Goal: Task Accomplishment & Management: Manage account settings

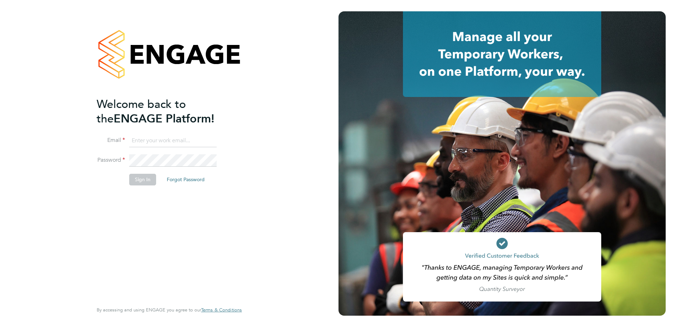
click at [190, 139] on input at bounding box center [172, 140] width 87 height 13
type input "[EMAIL_ADDRESS][PERSON_NAME][DOMAIN_NAME]"
click at [132, 185] on li "Sign In Forgot Password" at bounding box center [166, 183] width 138 height 18
click at [133, 176] on button "Sign In" at bounding box center [142, 179] width 27 height 11
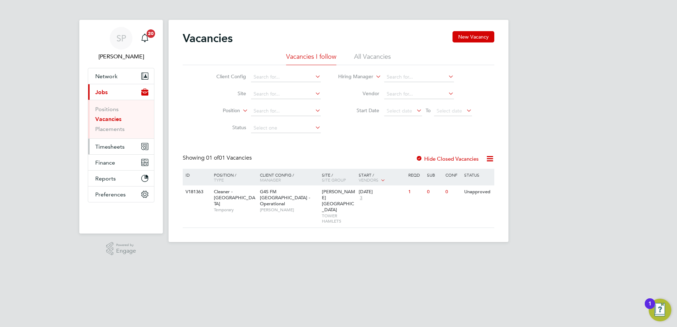
click at [112, 146] on span "Timesheets" at bounding box center [109, 146] width 29 height 7
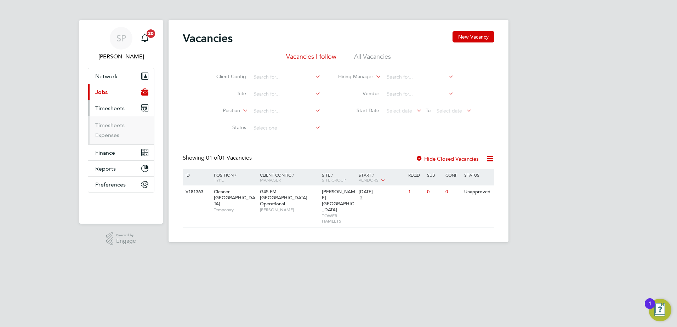
click at [104, 89] on span "Jobs" at bounding box center [101, 92] width 12 height 7
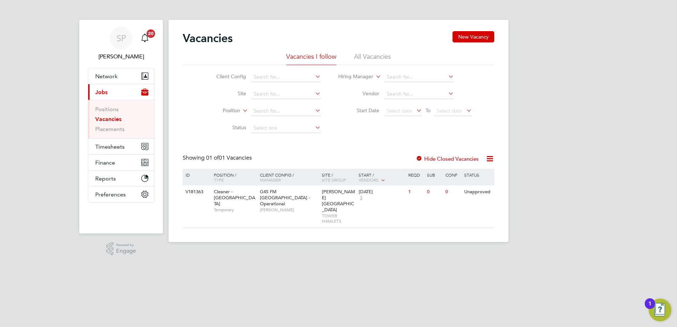
click at [108, 133] on ul "Positions Vacancies Placements" at bounding box center [121, 119] width 66 height 39
click at [108, 129] on link "Placements" at bounding box center [109, 129] width 29 height 7
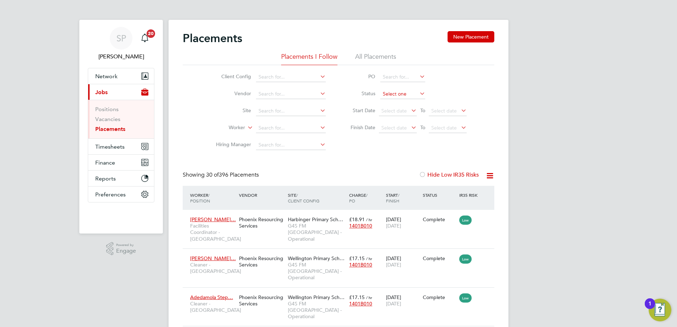
click at [407, 93] on input at bounding box center [402, 94] width 45 height 10
click at [399, 120] on li "Pending" at bounding box center [403, 121] width 46 height 9
type input "Pending"
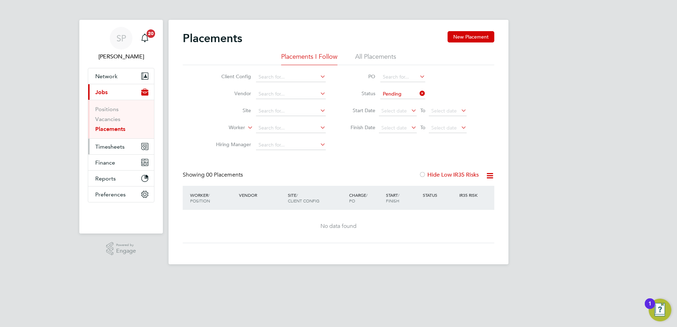
click at [114, 149] on span "Timesheets" at bounding box center [109, 146] width 29 height 7
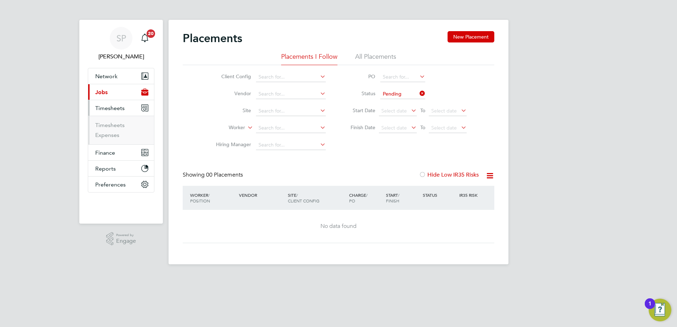
click at [106, 120] on ul "Timesheets Expenses" at bounding box center [121, 130] width 66 height 29
click at [108, 126] on link "Timesheets" at bounding box center [109, 125] width 29 height 7
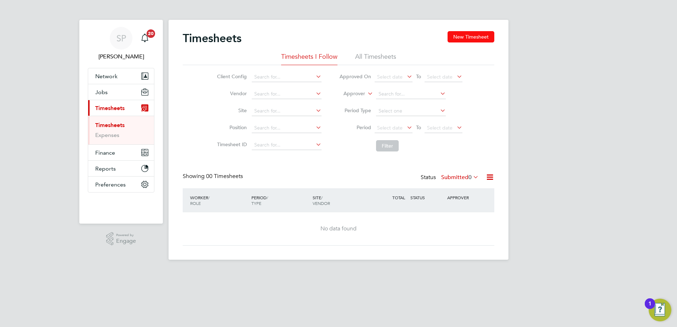
click at [470, 35] on button "New Timesheet" at bounding box center [470, 36] width 47 height 11
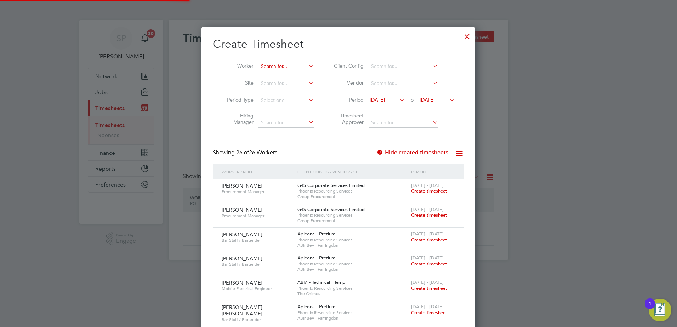
click at [287, 62] on input at bounding box center [286, 67] width 56 height 10
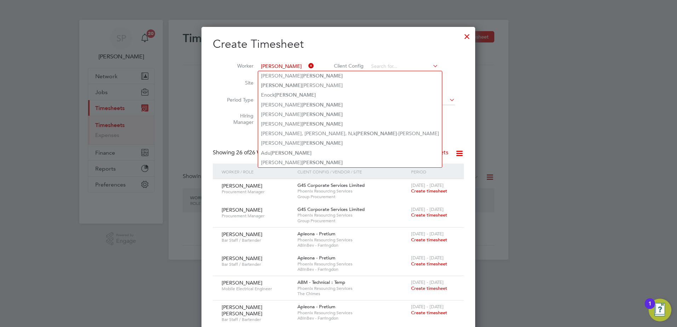
click at [265, 66] on input "[PERSON_NAME]" at bounding box center [286, 67] width 56 height 10
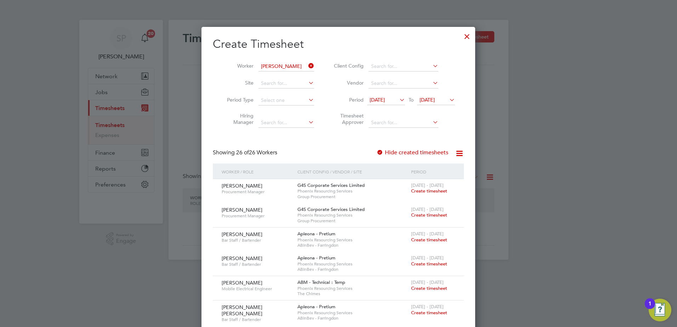
click at [301, 74] on b "Opo" at bounding box center [306, 76] width 11 height 6
type input "[PERSON_NAME]"
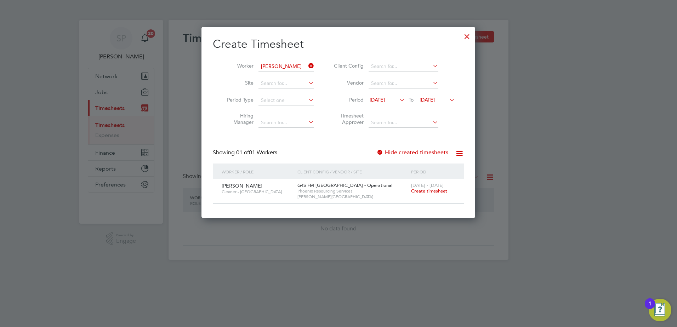
click at [442, 190] on span "Create timesheet" at bounding box center [429, 191] width 36 height 6
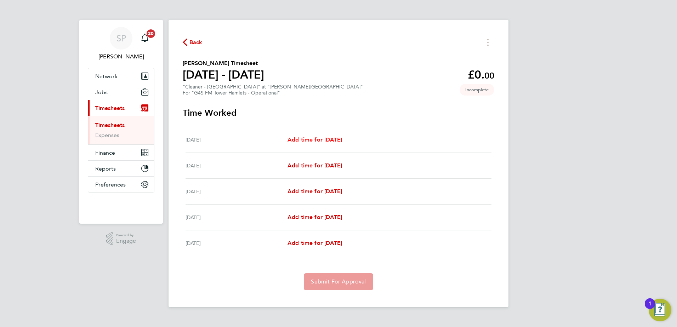
click at [318, 139] on span "Add time for [DATE]" at bounding box center [314, 139] width 54 height 7
select select "60"
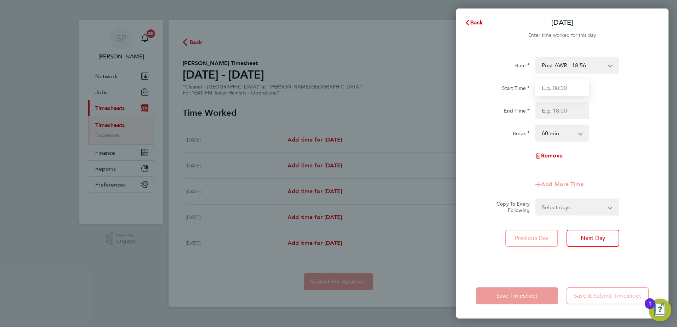
click at [558, 88] on input "Start Time" at bounding box center [562, 87] width 54 height 17
type input "15:30"
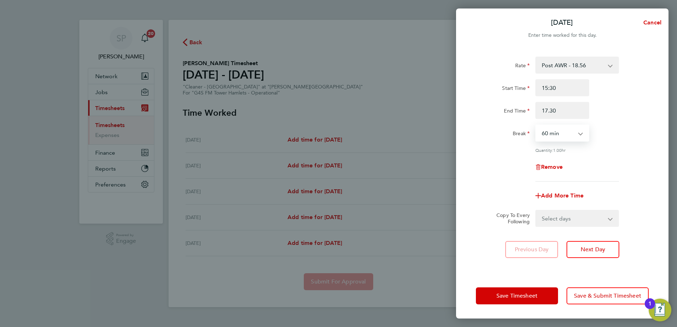
type input "17:30"
select select "0"
click at [488, 295] on button "Save Timesheet" at bounding box center [517, 295] width 82 height 17
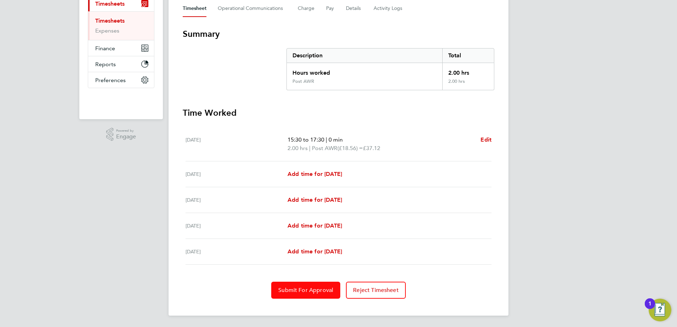
click at [326, 288] on span "Submit For Approval" at bounding box center [305, 290] width 55 height 7
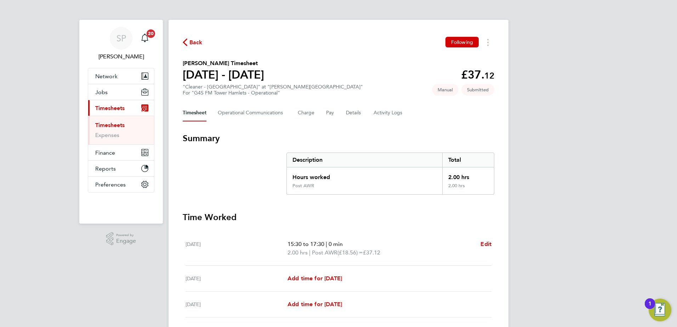
click at [198, 41] on span "Back" at bounding box center [195, 42] width 13 height 8
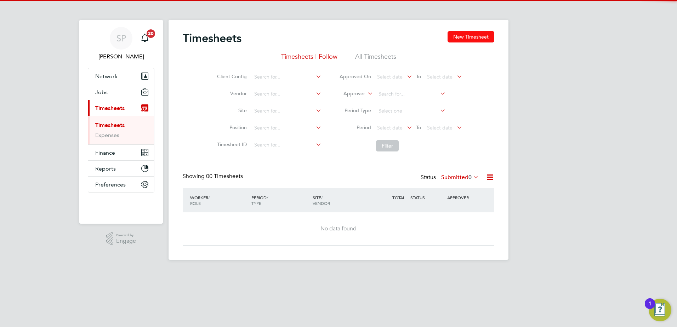
click at [467, 39] on button "New Timesheet" at bounding box center [470, 36] width 47 height 11
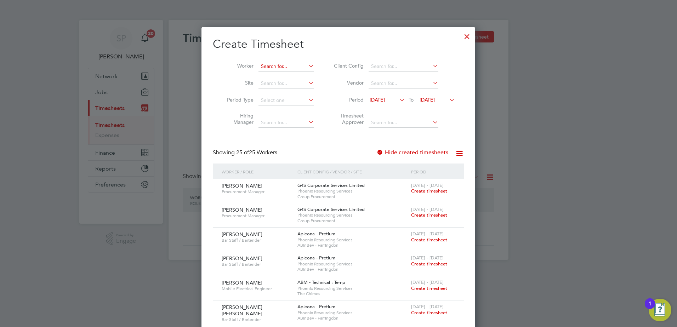
click at [304, 65] on input at bounding box center [286, 67] width 56 height 10
click at [291, 74] on li "[PERSON_NAME] Egbule" at bounding box center [287, 76] width 58 height 10
type input "[PERSON_NAME] Egbule"
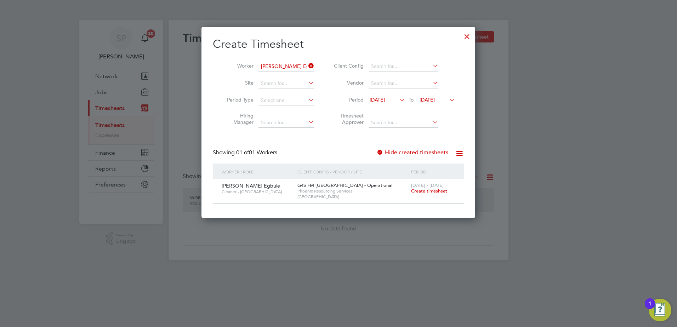
click at [422, 186] on span "[DATE] - [DATE]" at bounding box center [427, 185] width 33 height 6
click at [423, 190] on span "Create timesheet" at bounding box center [429, 191] width 36 height 6
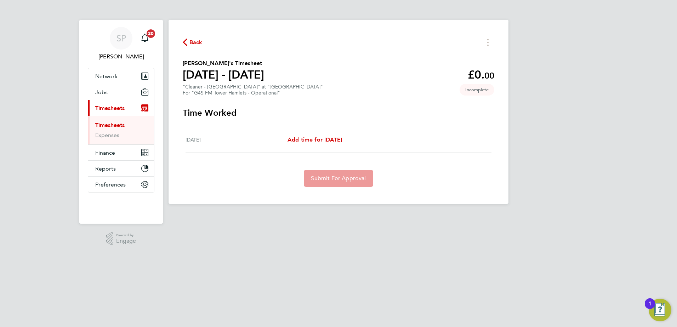
click at [195, 43] on span "Back" at bounding box center [195, 42] width 13 height 8
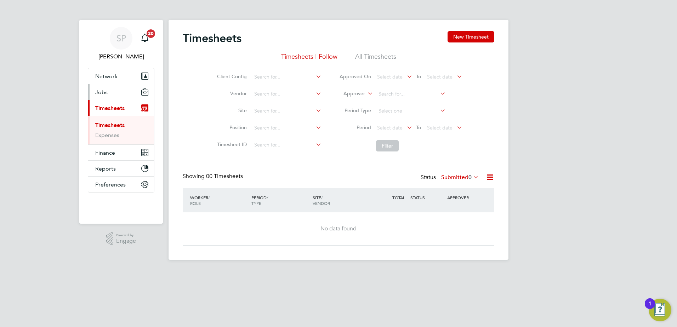
click at [100, 92] on span "Jobs" at bounding box center [101, 92] width 12 height 7
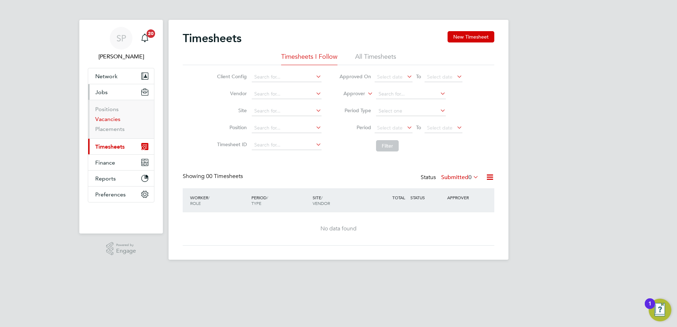
click at [102, 119] on link "Vacancies" at bounding box center [107, 119] width 25 height 7
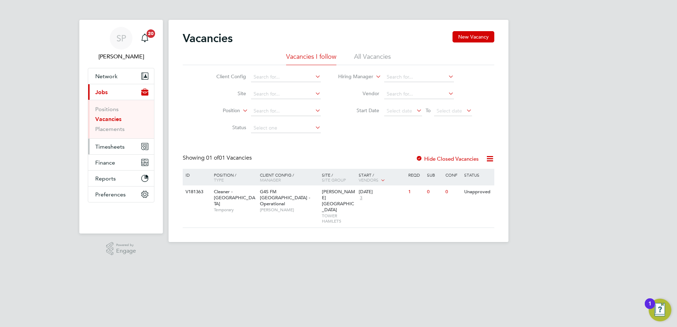
click at [110, 149] on span "Timesheets" at bounding box center [109, 146] width 29 height 7
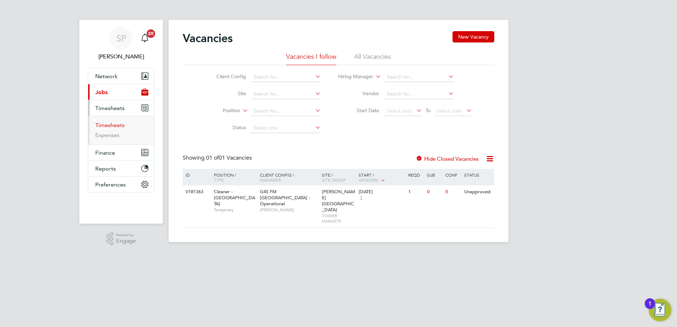
click at [108, 123] on link "Timesheets" at bounding box center [109, 125] width 29 height 7
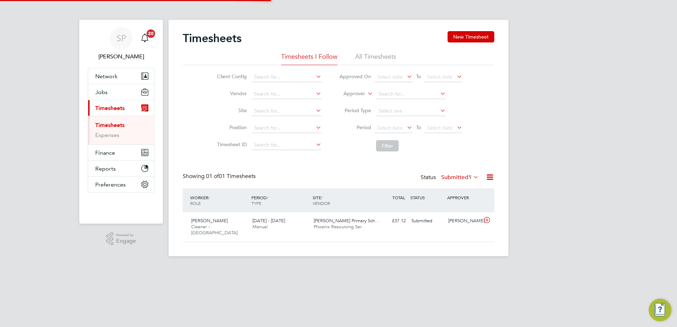
scroll to position [18, 62]
click at [461, 181] on div "Status Submitted 1" at bounding box center [449, 178] width 59 height 10
click at [456, 33] on button "New Timesheet" at bounding box center [470, 36] width 47 height 11
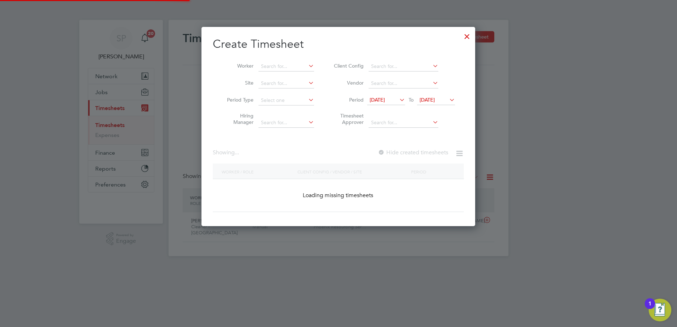
scroll to position [874, 274]
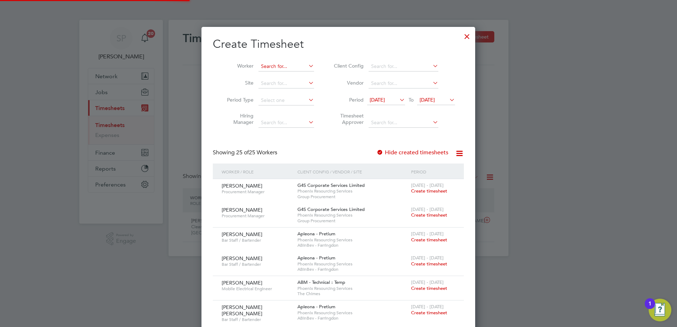
click at [283, 64] on input at bounding box center [286, 67] width 56 height 10
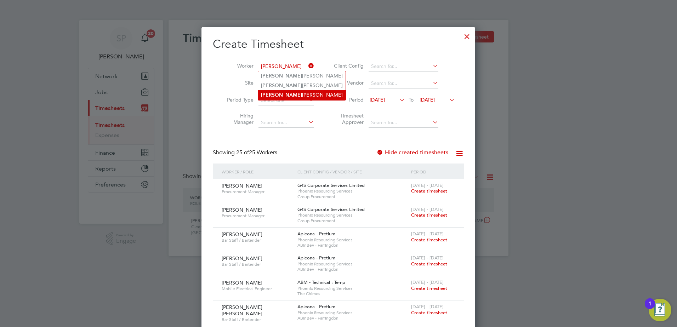
click at [285, 94] on li "[PERSON_NAME]" at bounding box center [301, 95] width 87 height 10
type input "[PERSON_NAME]"
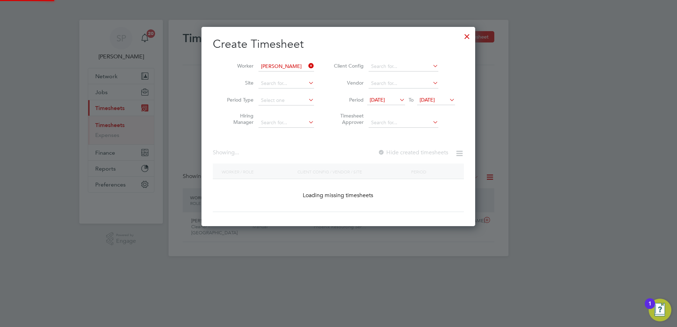
scroll to position [200, 274]
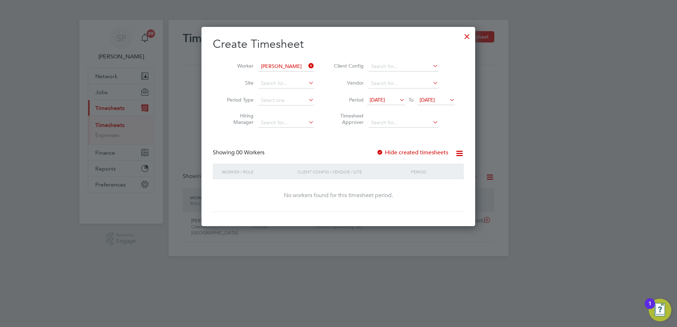
click at [407, 151] on label "Hide created timesheets" at bounding box center [412, 152] width 72 height 7
click at [431, 97] on span "[DATE]" at bounding box center [426, 100] width 15 height 6
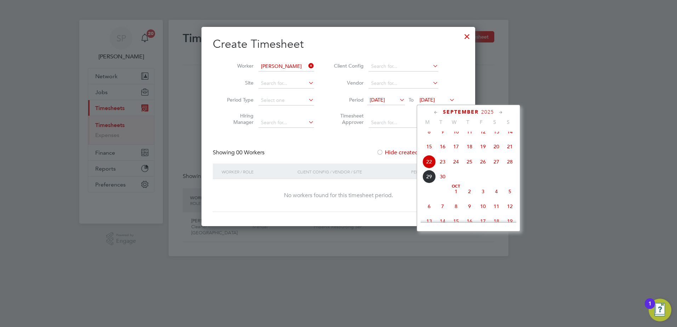
click at [482, 166] on span "26" at bounding box center [482, 161] width 13 height 13
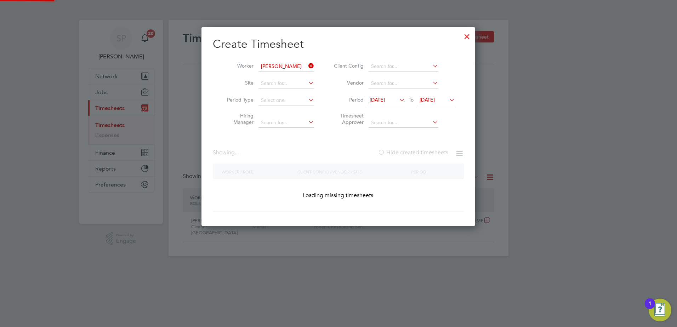
scroll to position [191, 274]
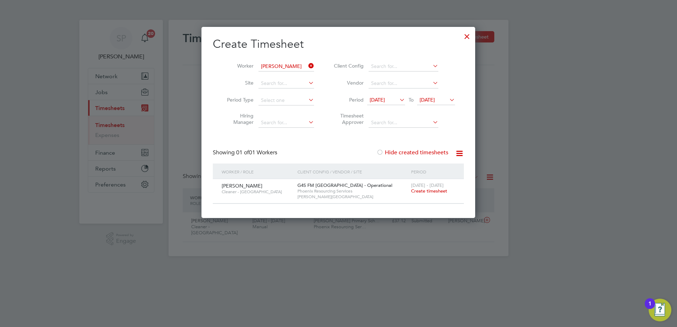
click at [439, 190] on span "Create timesheet" at bounding box center [429, 191] width 36 height 6
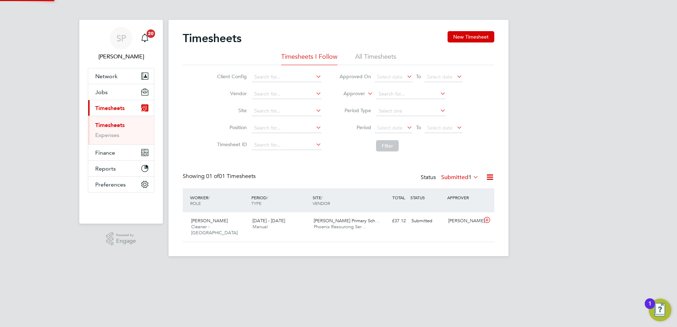
scroll to position [18, 62]
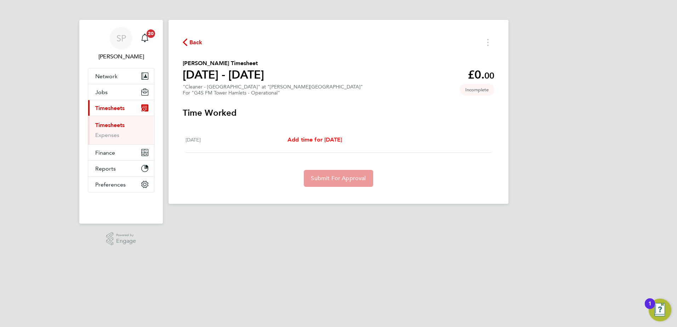
click at [338, 142] on span "Add time for [DATE]" at bounding box center [314, 139] width 54 height 7
select select "60"
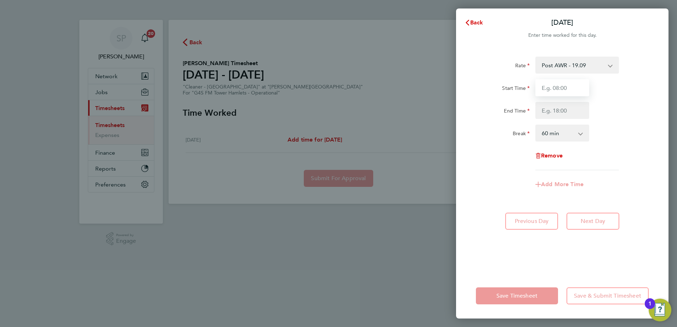
click at [574, 84] on input "Start Time" at bounding box center [562, 87] width 54 height 17
type input "07:00"
type input "08:30"
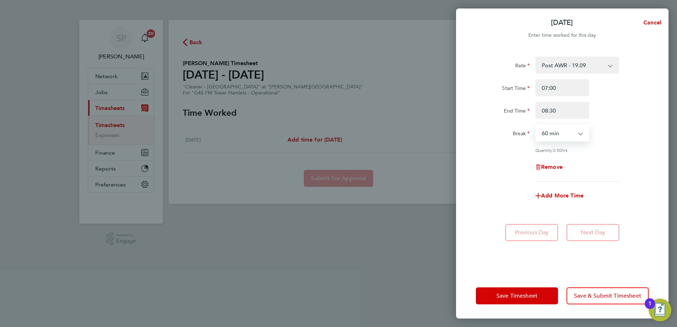
select select "0"
click at [559, 192] on span "Add More Time" at bounding box center [562, 195] width 42 height 7
select select "null"
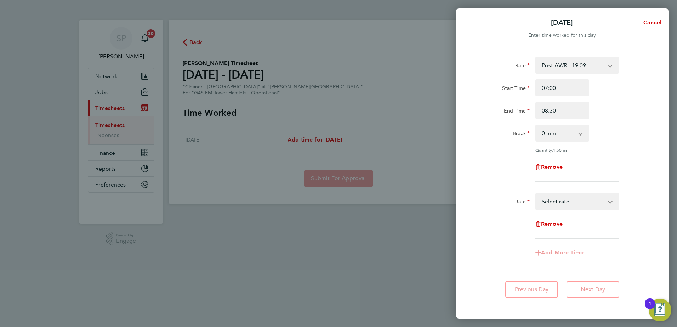
click at [559, 206] on select "Post AWR - 19.09 Select rate" at bounding box center [573, 202] width 74 height 16
select select "60"
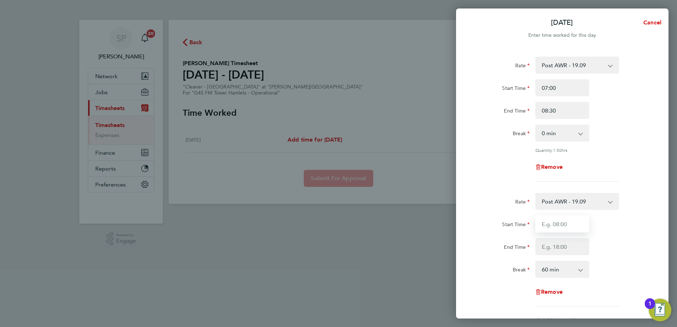
click at [551, 230] on input "Start Time" at bounding box center [562, 223] width 54 height 17
type input "15:30"
type input "18:00"
select select "0"
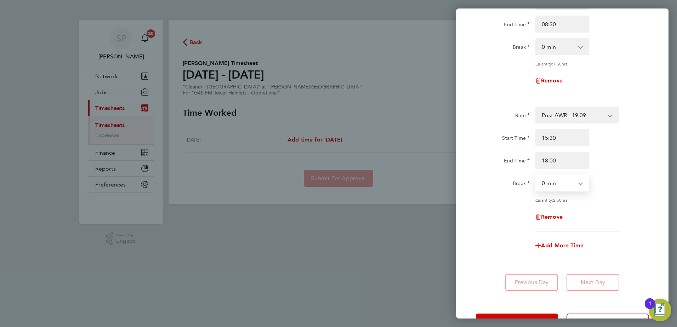
scroll to position [106, 0]
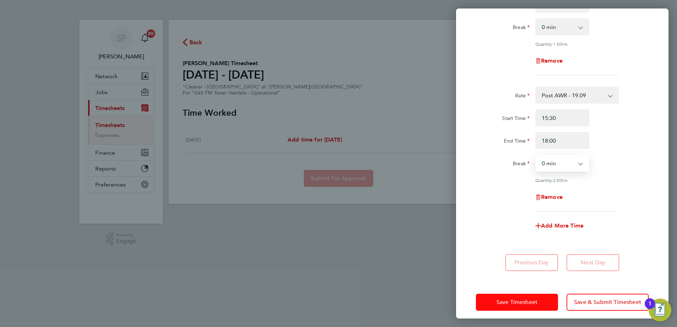
click at [545, 300] on button "Save Timesheet" at bounding box center [517, 302] width 82 height 17
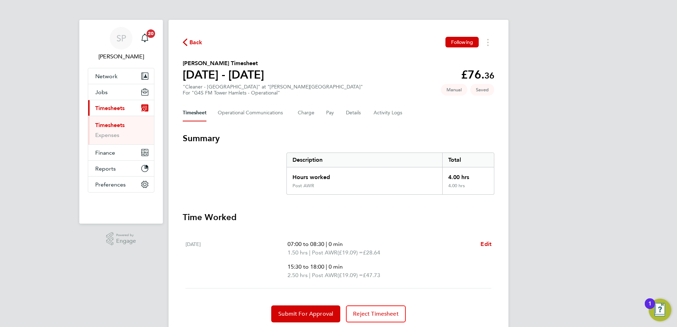
scroll to position [24, 0]
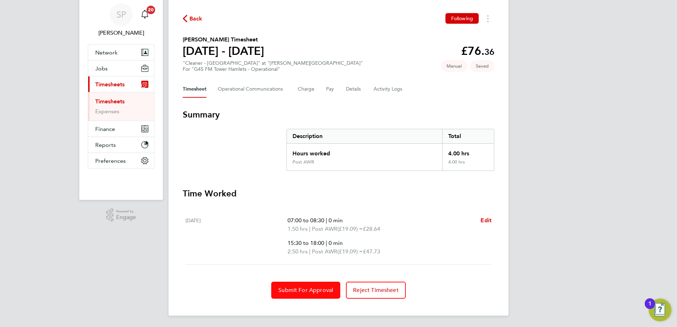
click at [295, 282] on button "Submit For Approval" at bounding box center [305, 290] width 69 height 17
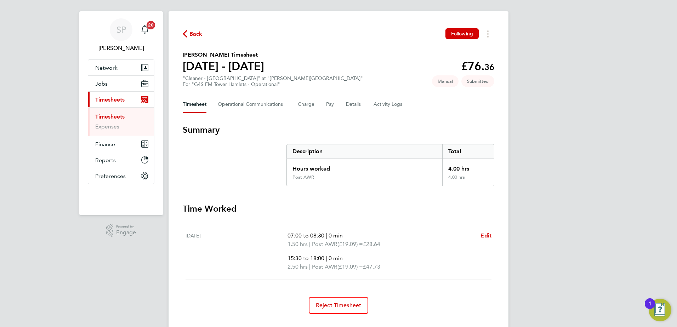
scroll to position [0, 0]
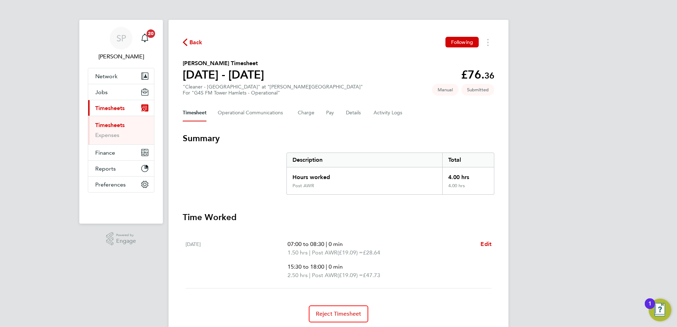
click at [190, 39] on span "Back" at bounding box center [195, 42] width 13 height 8
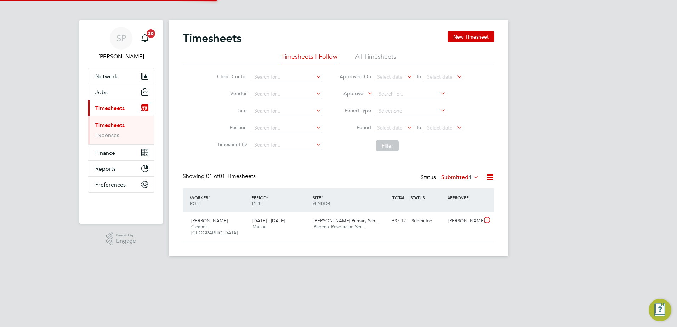
scroll to position [4, 4]
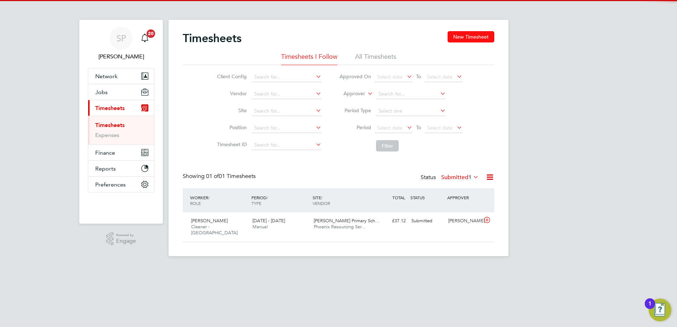
click at [468, 41] on button "New Timesheet" at bounding box center [470, 36] width 47 height 11
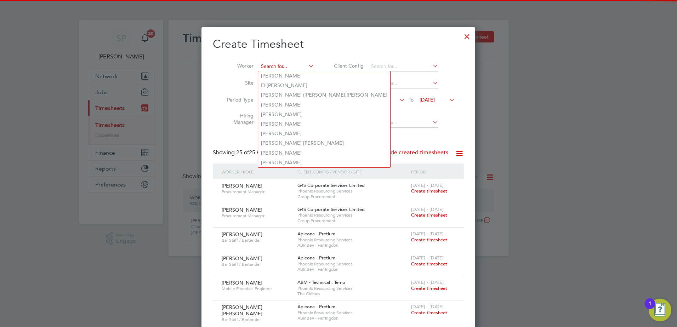
click at [288, 68] on input at bounding box center [286, 67] width 56 height 10
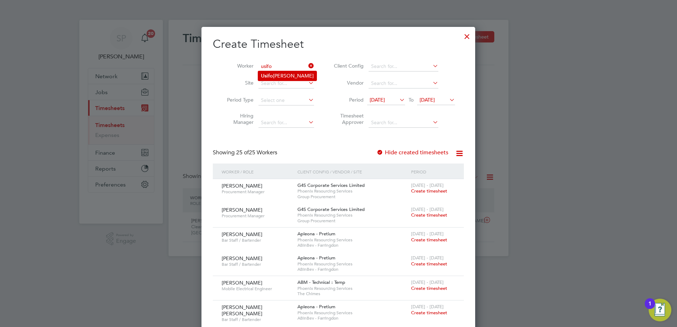
click at [294, 79] on li "[PERSON_NAME] Egbule" at bounding box center [287, 76] width 58 height 10
type input "[PERSON_NAME] Egbule"
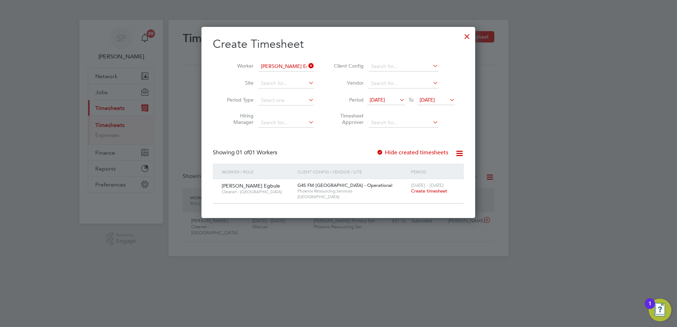
click at [448, 190] on div "[DATE] - [DATE] Create timesheet" at bounding box center [432, 188] width 47 height 19
click at [418, 190] on span "Create timesheet" at bounding box center [429, 191] width 36 height 6
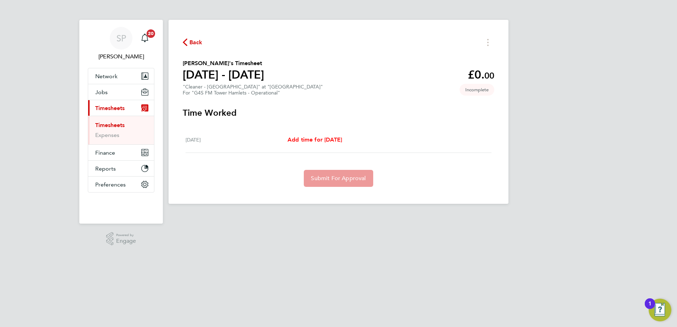
drag, startPoint x: 348, startPoint y: 134, endPoint x: 348, endPoint y: 138, distance: 4.3
click at [348, 134] on div "[DATE] Add time for [DATE] Add time for [DATE]" at bounding box center [338, 140] width 306 height 26
click at [342, 138] on span "Add time for [DATE]" at bounding box center [314, 139] width 54 height 7
select select "60"
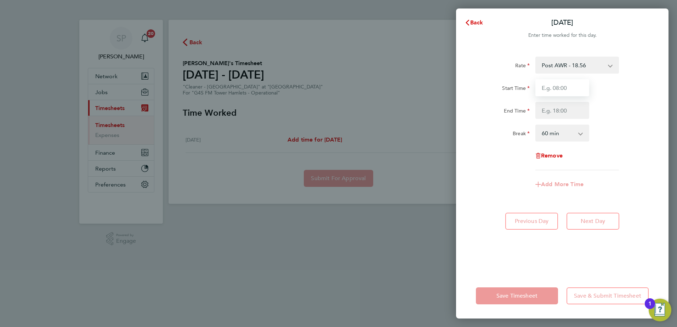
click at [579, 89] on input "Start Time" at bounding box center [562, 87] width 54 height 17
type input "06:30"
type input "08:30"
select select "0"
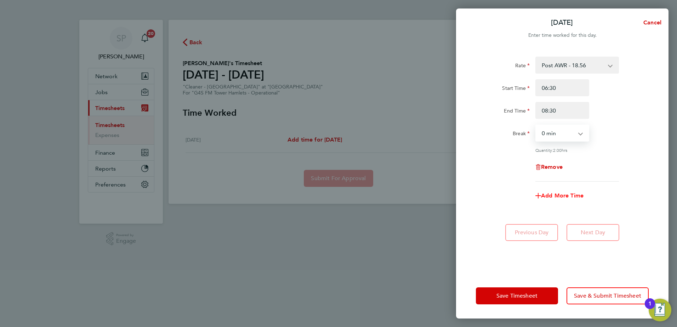
drag, startPoint x: 567, startPoint y: 191, endPoint x: 565, endPoint y: 197, distance: 6.8
click at [566, 192] on div "Add More Time" at bounding box center [561, 195] width 59 height 17
click at [565, 197] on span "Add More Time" at bounding box center [562, 195] width 42 height 7
select select "null"
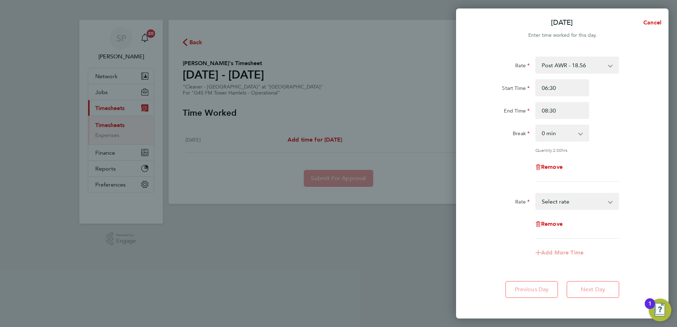
click at [549, 205] on select "Post AWR - 18.56 Select rate" at bounding box center [573, 202] width 74 height 16
select select "60"
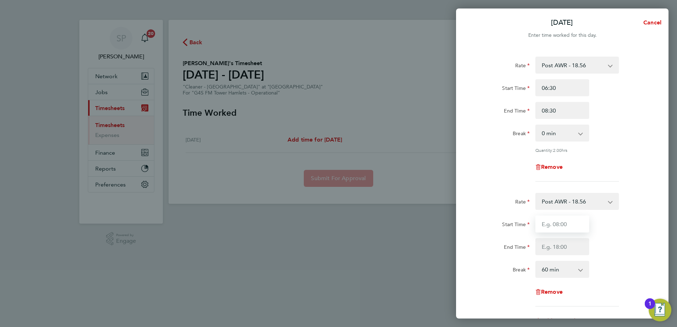
click at [549, 230] on input "Start Time" at bounding box center [562, 223] width 54 height 17
type input "15:30"
type input "17:30"
select select "0"
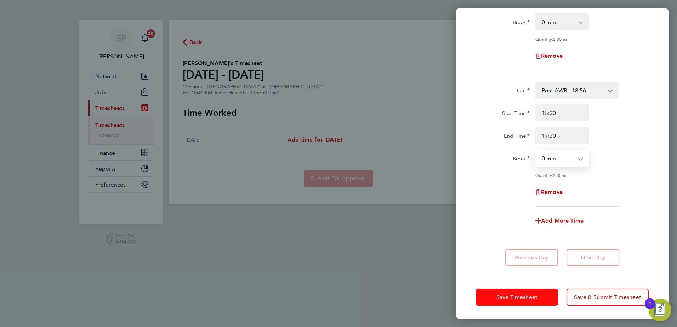
click at [528, 289] on button "Save Timesheet" at bounding box center [517, 297] width 82 height 17
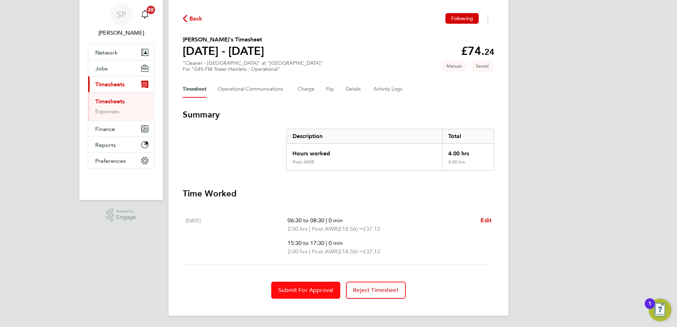
click at [292, 297] on button "Submit For Approval" at bounding box center [305, 290] width 69 height 17
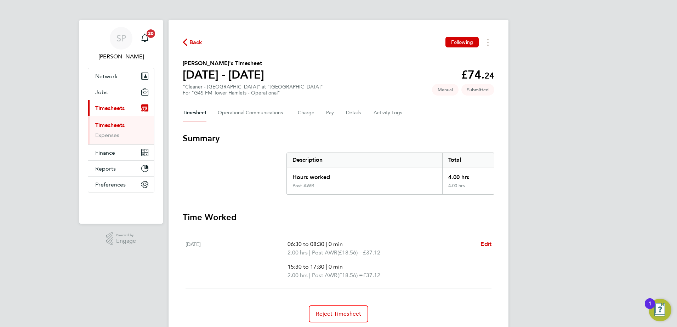
click at [198, 43] on span "Back" at bounding box center [195, 42] width 13 height 8
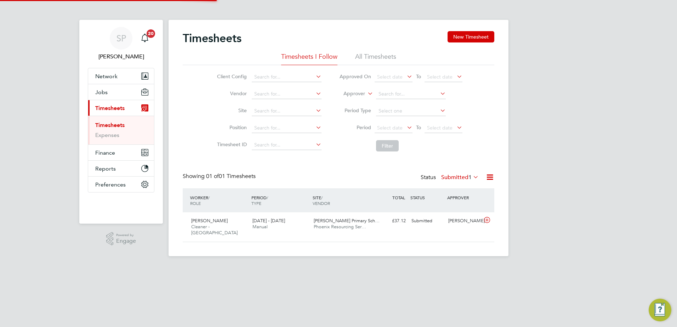
scroll to position [18, 62]
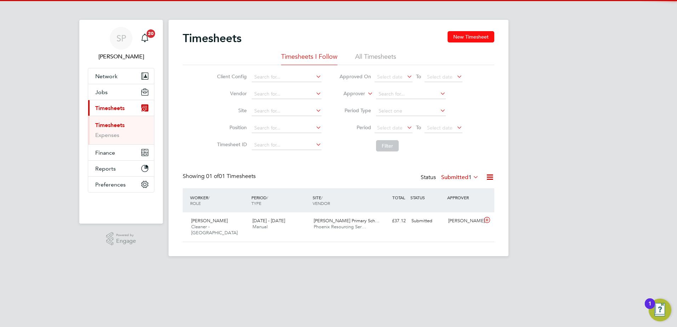
click at [471, 38] on button "New Timesheet" at bounding box center [470, 36] width 47 height 11
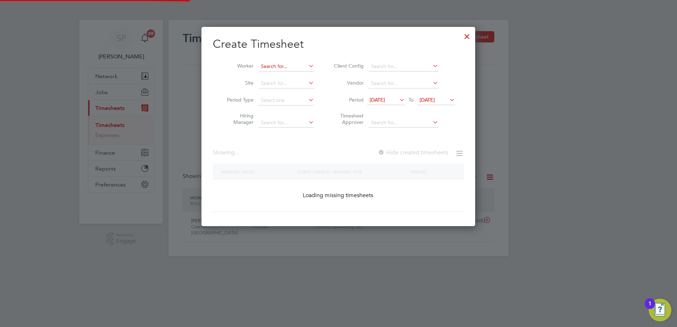
scroll to position [849, 274]
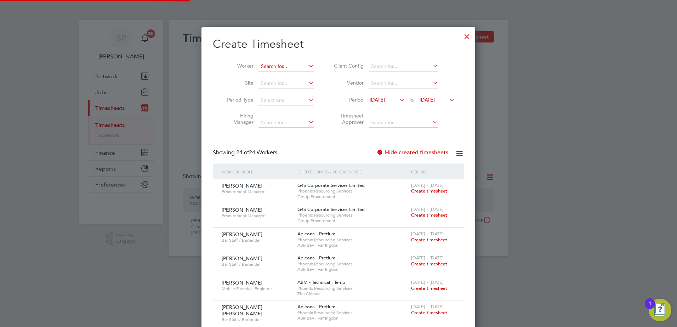
click at [281, 63] on input at bounding box center [286, 67] width 56 height 10
click at [281, 75] on li "[PERSON_NAME] Egbule" at bounding box center [287, 76] width 58 height 10
type input "[PERSON_NAME] Egbule"
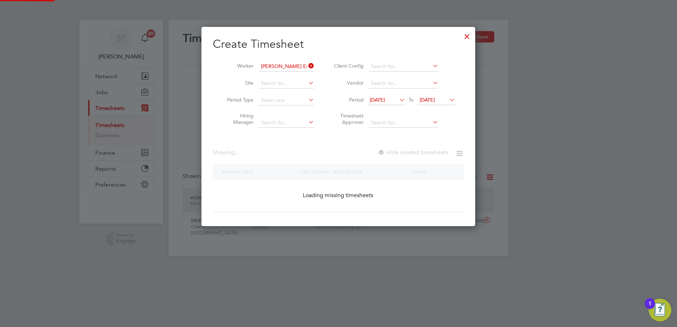
scroll to position [200, 274]
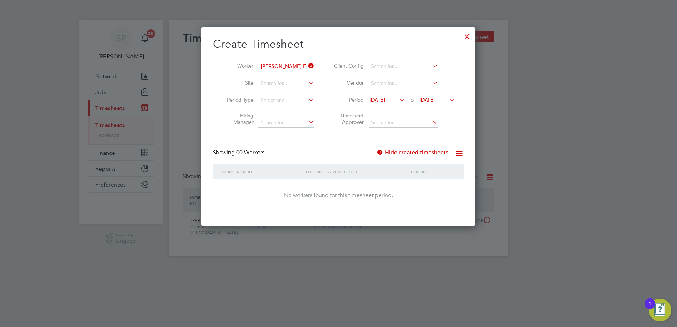
click at [431, 105] on span "[DATE]" at bounding box center [436, 101] width 38 height 10
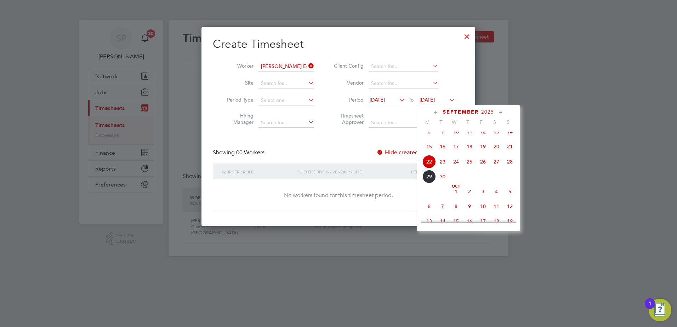
click at [483, 166] on span "26" at bounding box center [482, 161] width 13 height 13
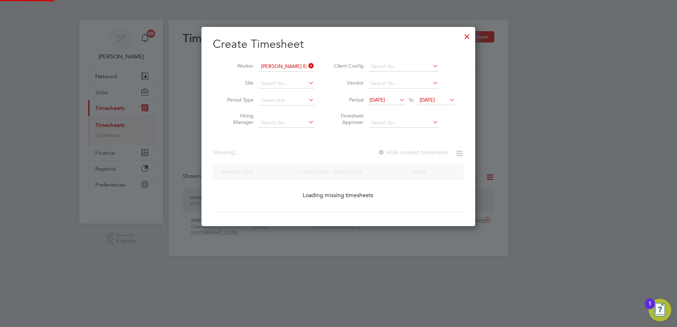
scroll to position [4, 4]
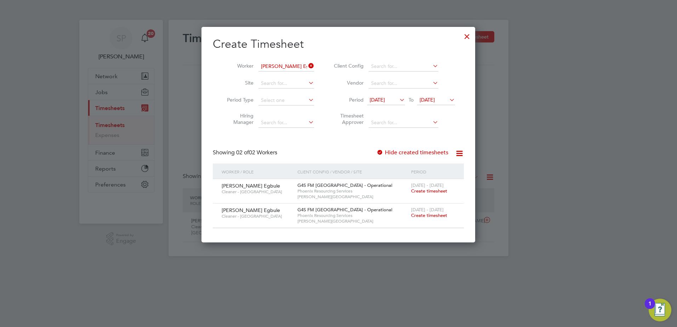
click at [424, 190] on span "Create timesheet" at bounding box center [429, 191] width 36 height 6
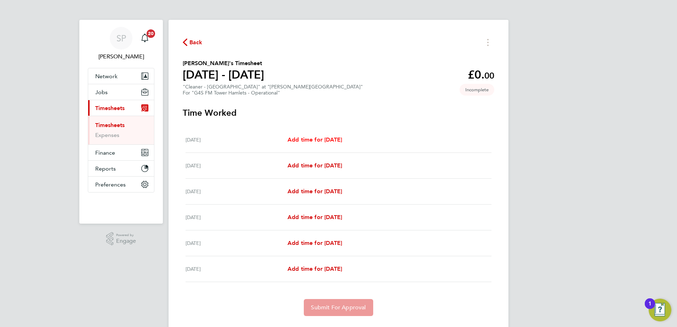
click at [315, 141] on span "Add time for [DATE]" at bounding box center [314, 139] width 54 height 7
select select "60"
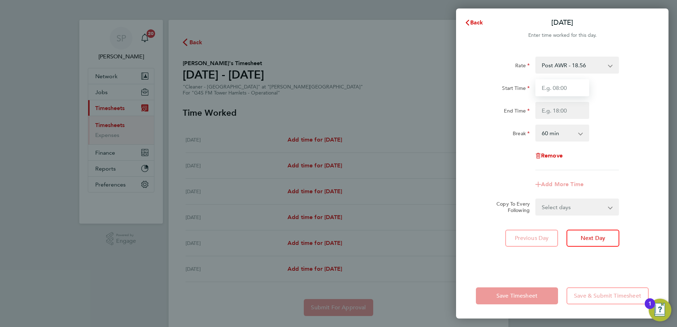
click at [558, 91] on input "Start Time" at bounding box center [562, 87] width 54 height 17
type input "15:30"
type input "17:30"
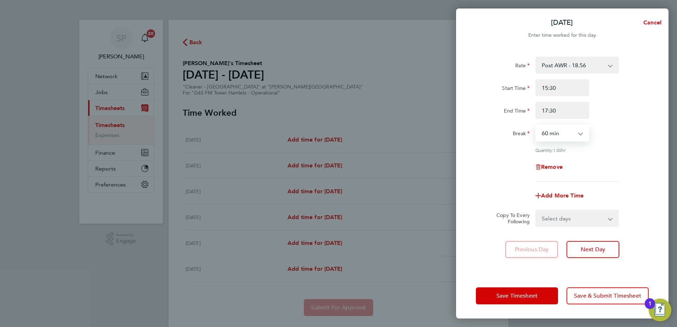
select select "0"
click at [600, 216] on select "Select days Day Weekday (Mon-Fri) Weekend (Sat-Sun) [DATE] [DATE] [DATE] [DATE]…" at bounding box center [573, 219] width 74 height 16
select select "WEEKDAY"
click at [536, 211] on select "Select days Day Weekday (Mon-Fri) Weekend (Sat-Sun) [DATE] [DATE] [DATE] [DATE]…" at bounding box center [573, 219] width 74 height 16
select select "[DATE]"
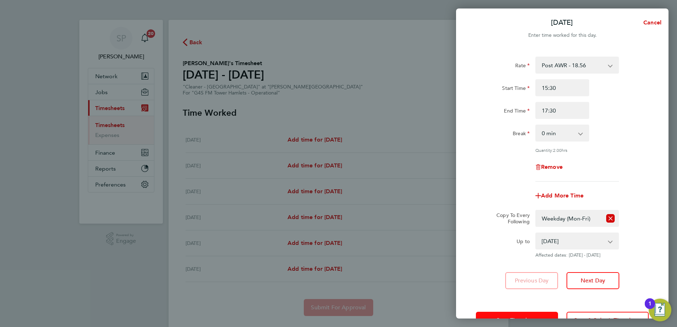
click at [518, 316] on button "Save Timesheet" at bounding box center [517, 320] width 82 height 17
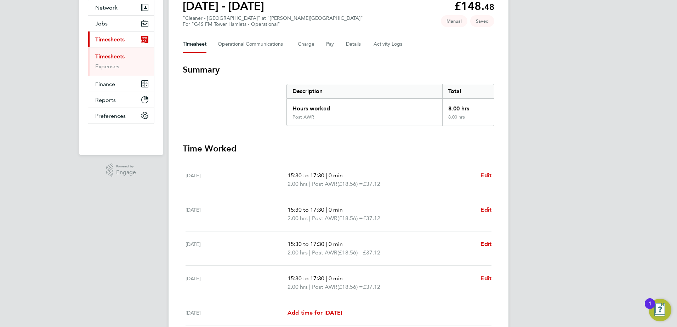
scroll to position [156, 0]
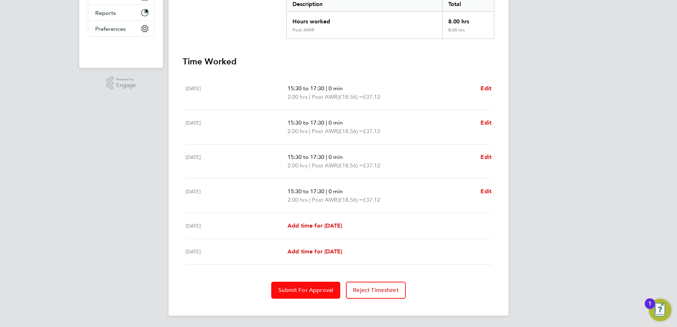
click at [313, 298] on button "Submit For Approval" at bounding box center [305, 290] width 69 height 17
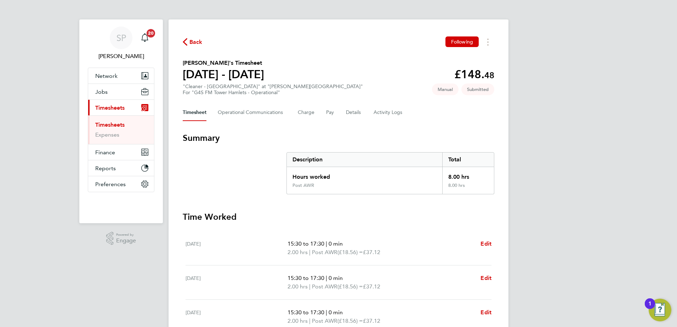
scroll to position [0, 0]
click at [193, 45] on span "Back" at bounding box center [195, 42] width 13 height 8
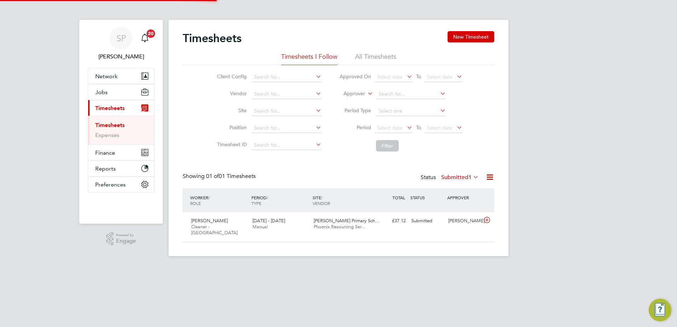
scroll to position [18, 62]
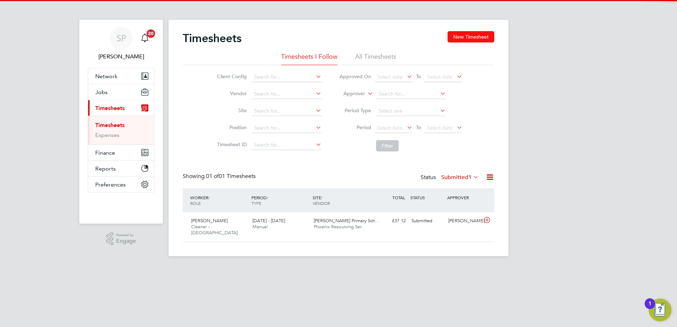
click at [478, 38] on button "New Timesheet" at bounding box center [470, 36] width 47 height 11
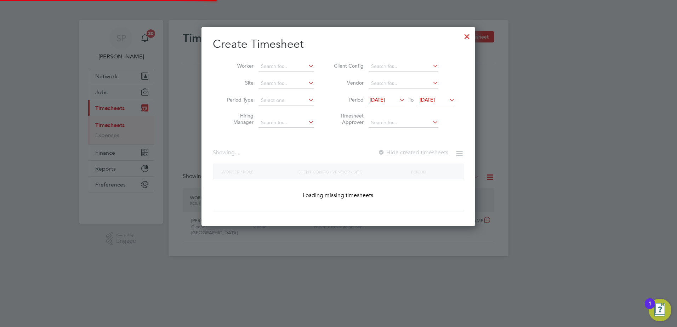
scroll to position [849, 274]
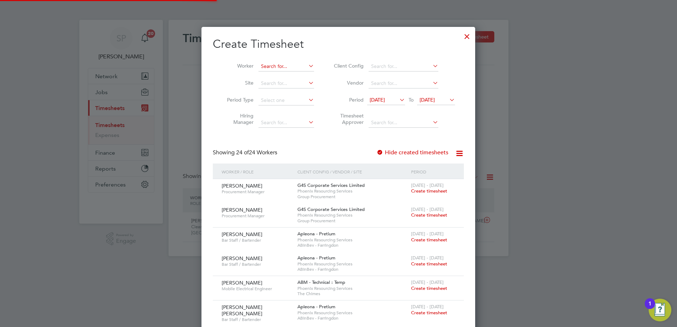
click at [298, 67] on input at bounding box center [286, 67] width 56 height 10
click at [283, 71] on li "[PERSON_NAME] Egbule" at bounding box center [287, 76] width 58 height 10
type input "[PERSON_NAME] Egbule"
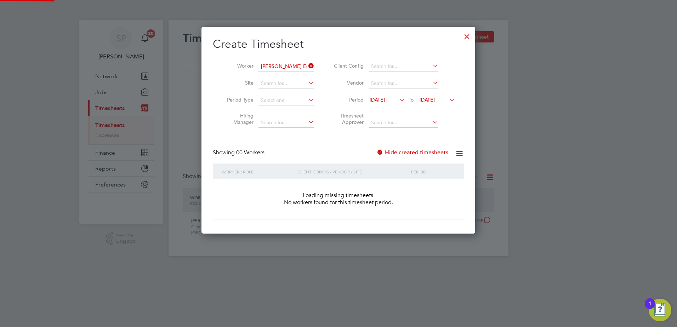
scroll to position [200, 274]
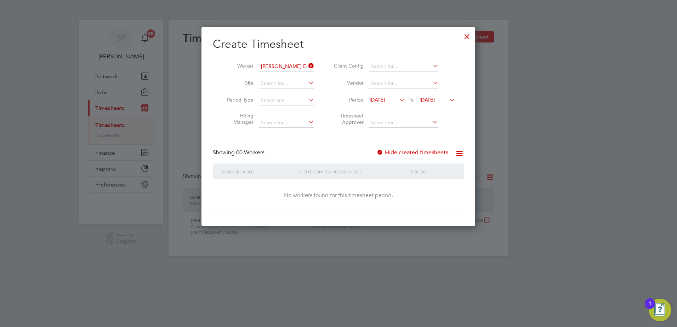
click at [430, 99] on span "[DATE]" at bounding box center [426, 100] width 15 height 6
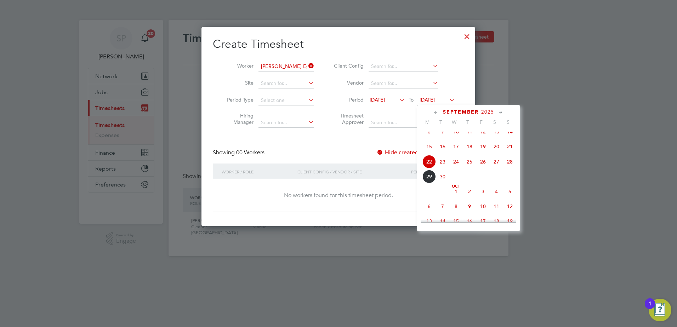
click at [480, 167] on span "26" at bounding box center [482, 161] width 13 height 13
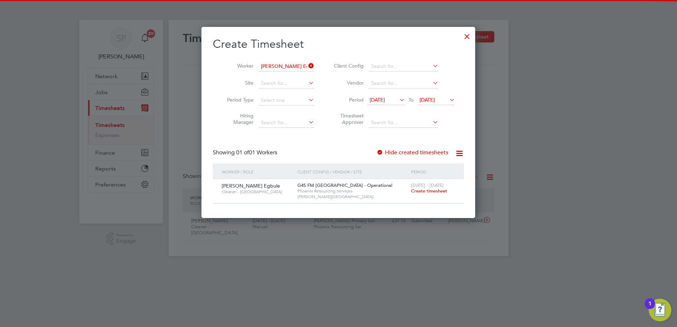
drag, startPoint x: 412, startPoint y: 184, endPoint x: 416, endPoint y: 191, distance: 8.9
click at [414, 188] on div "[DATE] - [DATE] Create timesheet" at bounding box center [432, 188] width 47 height 19
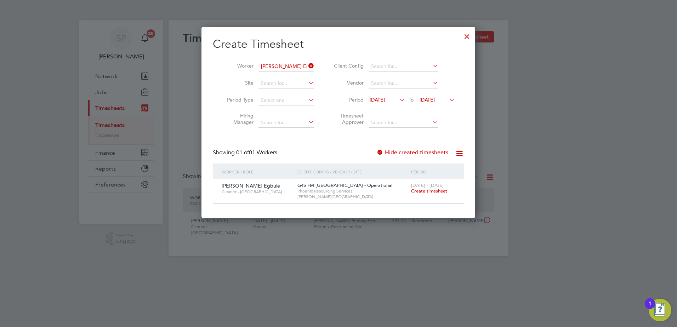
drag, startPoint x: 416, startPoint y: 191, endPoint x: 433, endPoint y: 191, distance: 17.0
click at [433, 191] on span "Create timesheet" at bounding box center [429, 191] width 36 height 6
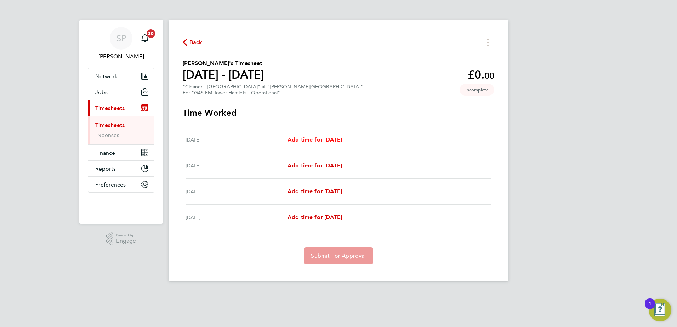
click at [325, 139] on span "Add time for [DATE]" at bounding box center [314, 139] width 54 height 7
select select "60"
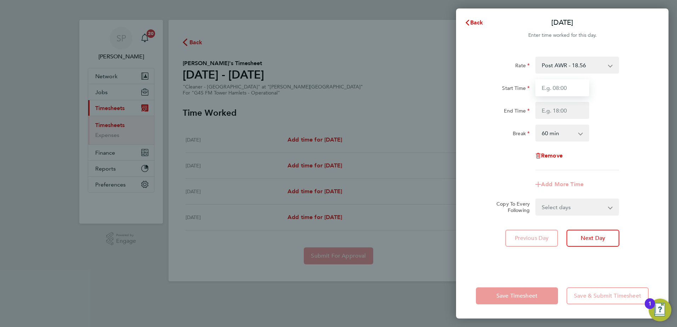
click at [555, 86] on input "Start Time" at bounding box center [562, 87] width 54 height 17
click at [558, 87] on input "Start Time" at bounding box center [562, 87] width 54 height 17
type input "06:30"
type input "08:30"
select select "0"
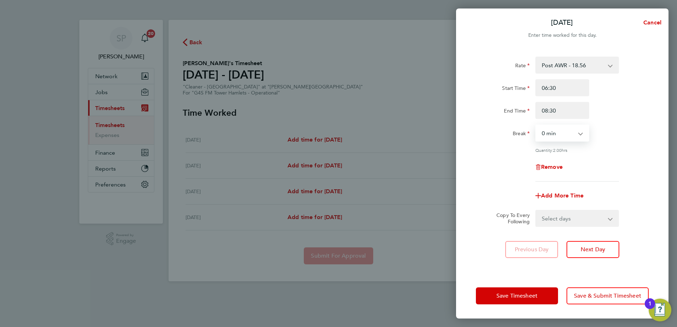
click at [564, 220] on select "Select days Day [DATE] [DATE] [DATE]" at bounding box center [573, 219] width 74 height 16
select select "DAY"
click at [536, 211] on select "Select days Day [DATE] [DATE] [DATE]" at bounding box center [573, 219] width 74 height 16
select select "[DATE]"
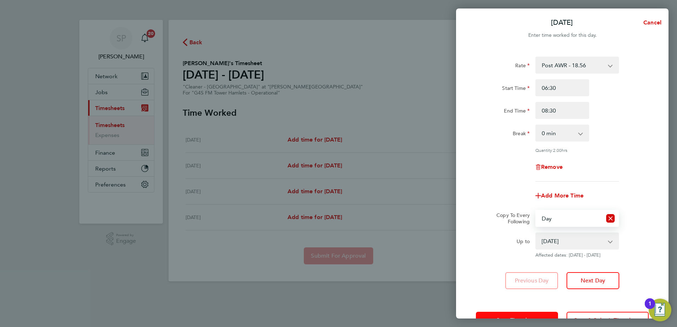
click at [529, 314] on button "Save Timesheet" at bounding box center [517, 320] width 82 height 17
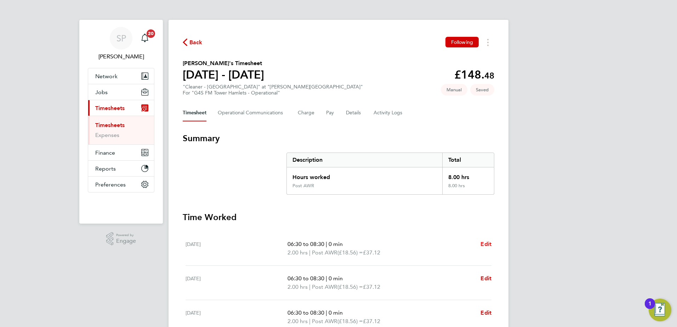
click at [489, 241] on span "Edit" at bounding box center [485, 244] width 11 height 7
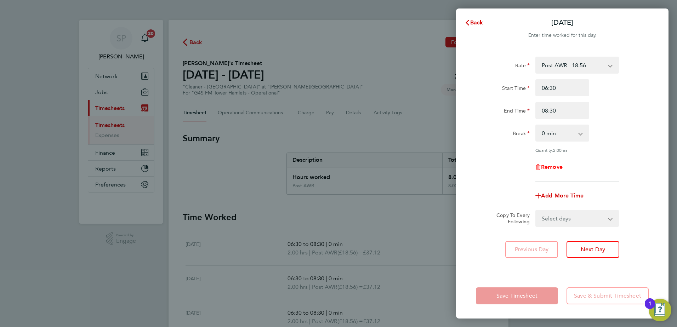
click at [551, 164] on span "Remove" at bounding box center [552, 166] width 22 height 7
select select "null"
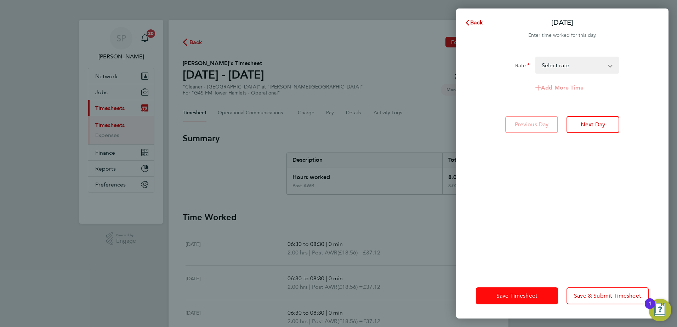
click at [495, 303] on button "Save Timesheet" at bounding box center [517, 295] width 82 height 17
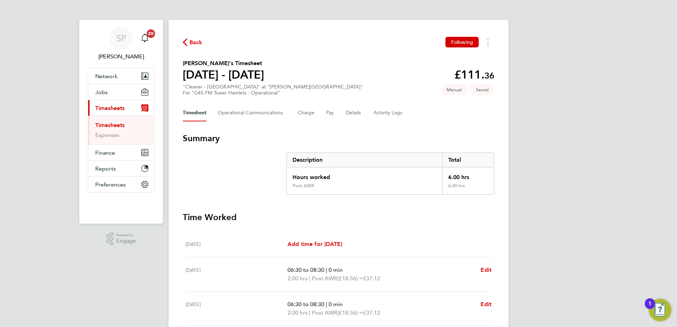
scroll to position [96, 0]
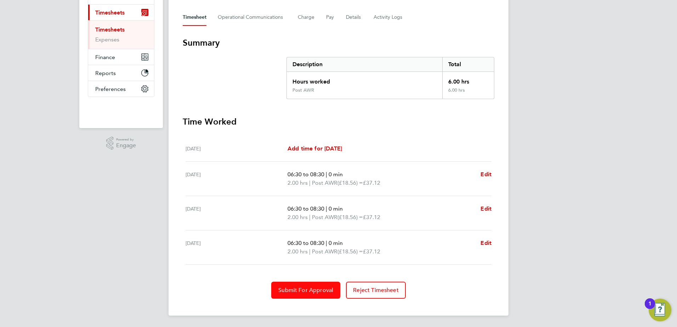
click at [316, 283] on button "Submit For Approval" at bounding box center [305, 290] width 69 height 17
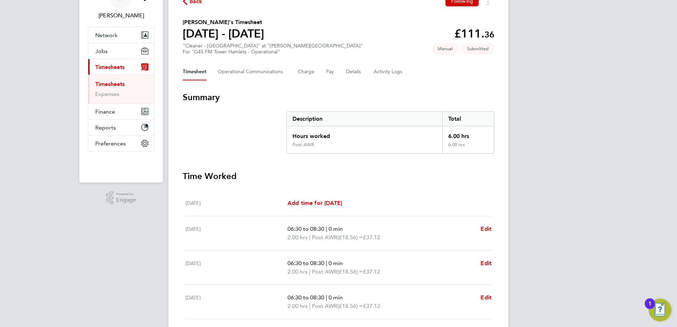
scroll to position [0, 0]
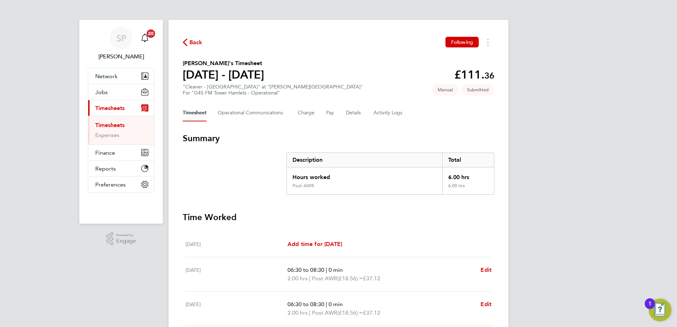
click at [197, 43] on span "Back" at bounding box center [195, 42] width 13 height 8
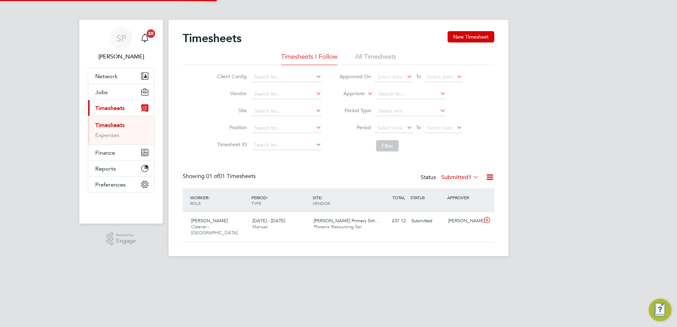
scroll to position [18, 62]
click at [472, 34] on button "New Timesheet" at bounding box center [470, 36] width 47 height 11
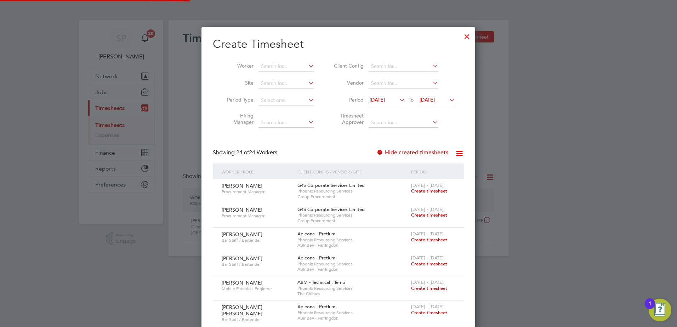
scroll to position [849, 274]
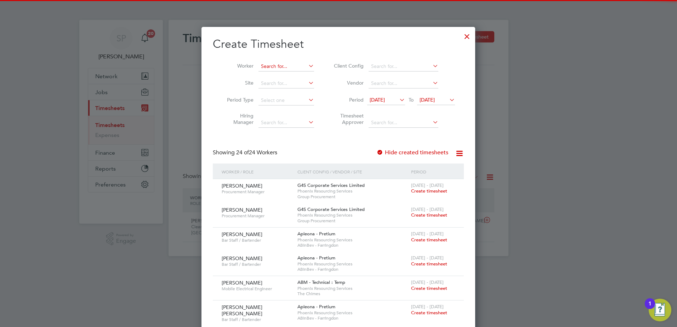
click at [295, 68] on input at bounding box center [286, 67] width 56 height 10
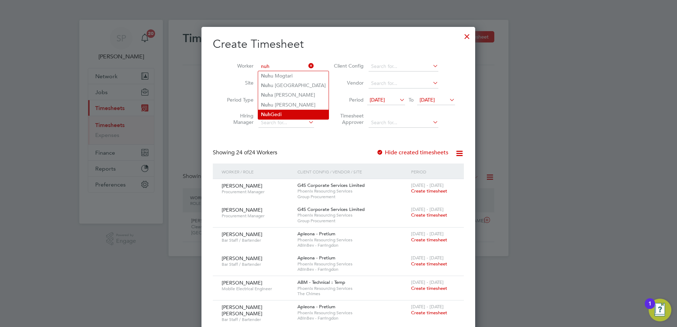
click at [291, 114] on li "Nuh Gedi" at bounding box center [293, 115] width 70 height 10
type input "Nuh Gedi"
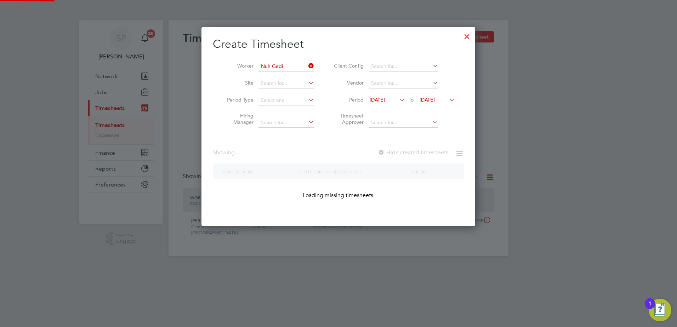
scroll to position [200, 274]
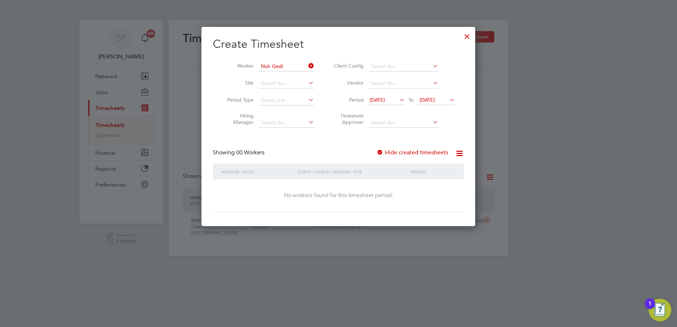
click at [427, 101] on span "[DATE]" at bounding box center [426, 100] width 15 height 6
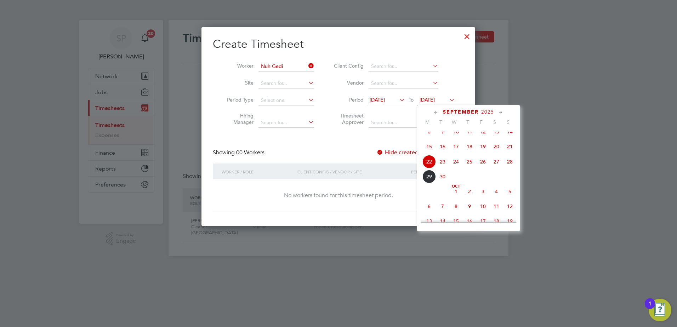
click at [486, 166] on span "26" at bounding box center [482, 161] width 13 height 13
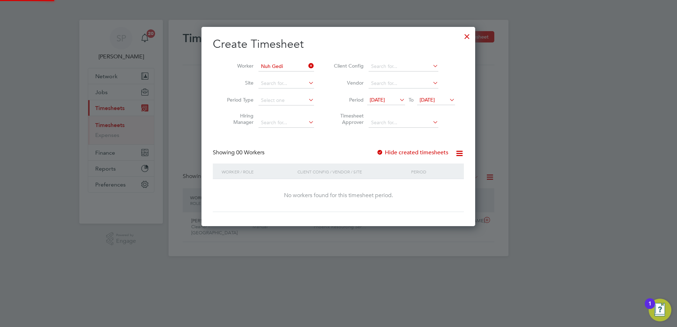
scroll to position [200, 274]
click at [411, 150] on label "Hide created timesheets" at bounding box center [412, 152] width 72 height 7
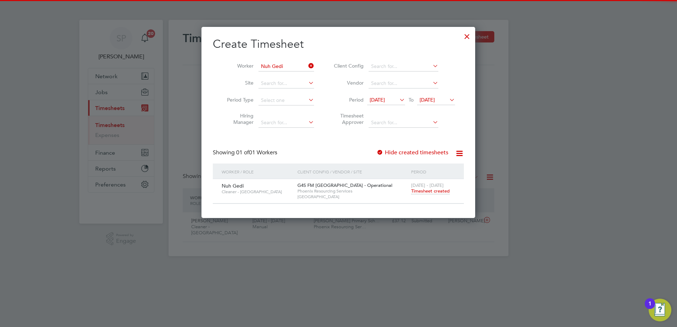
scroll to position [191, 274]
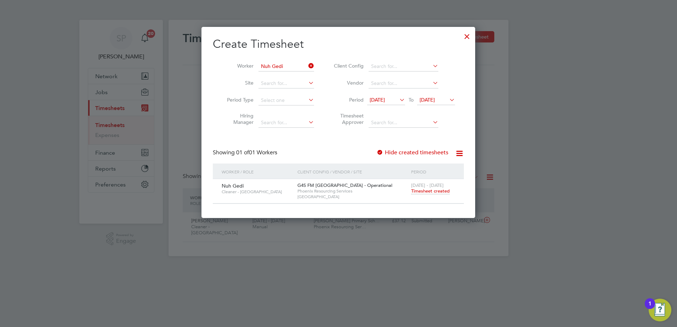
click at [427, 188] on span "[DATE] - [DATE]" at bounding box center [427, 185] width 33 height 6
click at [428, 191] on span "Timesheet created" at bounding box center [430, 191] width 39 height 6
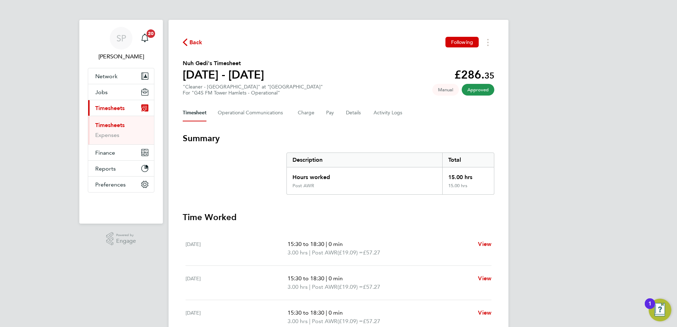
click at [194, 42] on span "Back" at bounding box center [195, 42] width 13 height 8
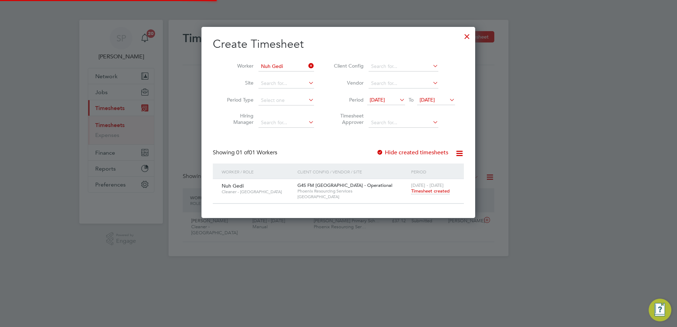
scroll to position [18, 62]
click at [429, 99] on span "[DATE]" at bounding box center [426, 100] width 15 height 6
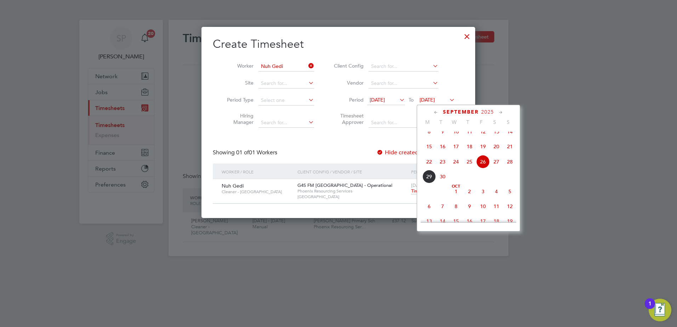
click at [484, 168] on span "26" at bounding box center [482, 161] width 13 height 13
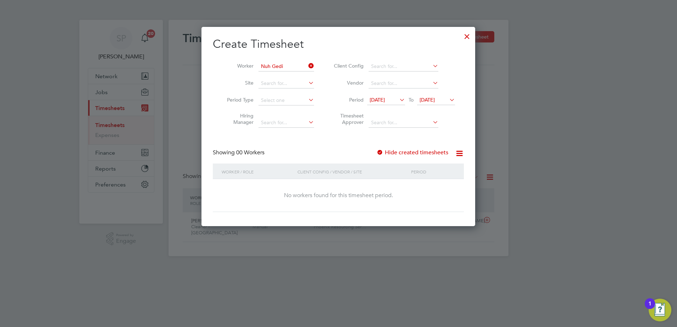
click at [468, 36] on div at bounding box center [466, 34] width 13 height 13
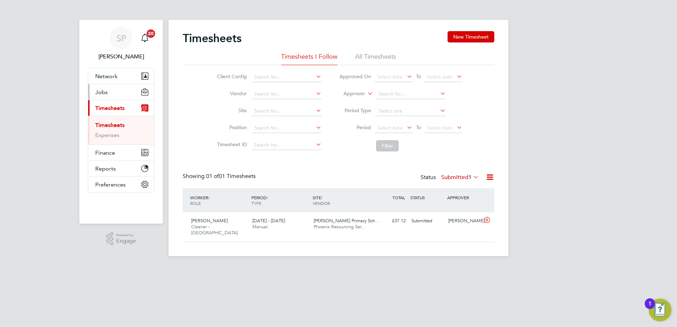
click at [104, 91] on span "Jobs" at bounding box center [101, 92] width 12 height 7
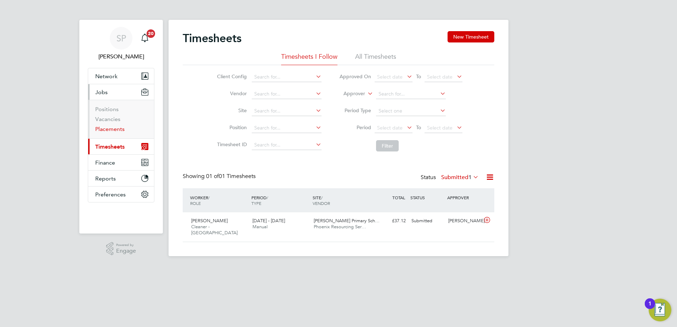
click at [107, 126] on link "Placements" at bounding box center [109, 129] width 29 height 7
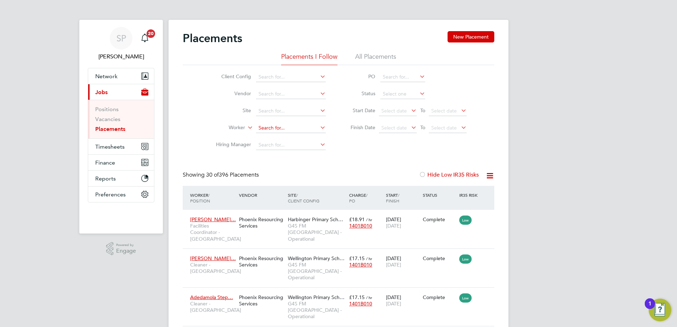
click at [282, 128] on input at bounding box center [291, 128] width 70 height 10
click at [277, 137] on li "Nuh Gedi" at bounding box center [290, 138] width 70 height 10
type input "Nuh Gedi"
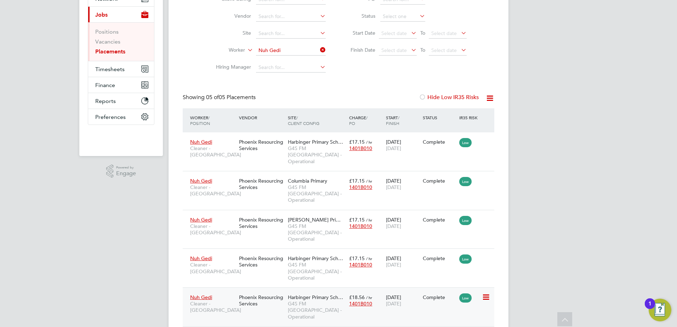
click at [416, 291] on div "[DATE] [DATE]" at bounding box center [402, 301] width 37 height 20
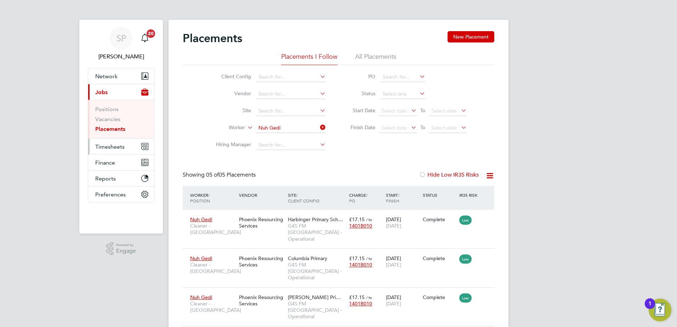
click at [116, 153] on button "Timesheets" at bounding box center [121, 147] width 66 height 16
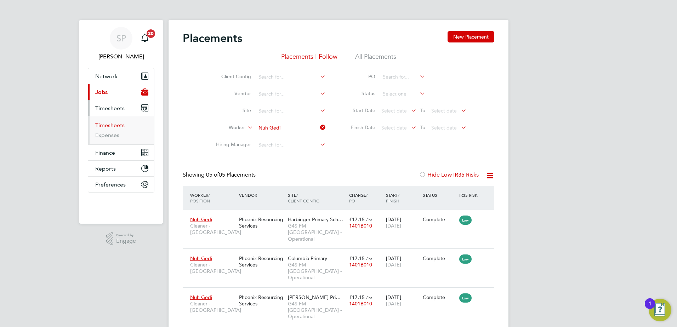
click at [111, 122] on link "Timesheets" at bounding box center [109, 125] width 29 height 7
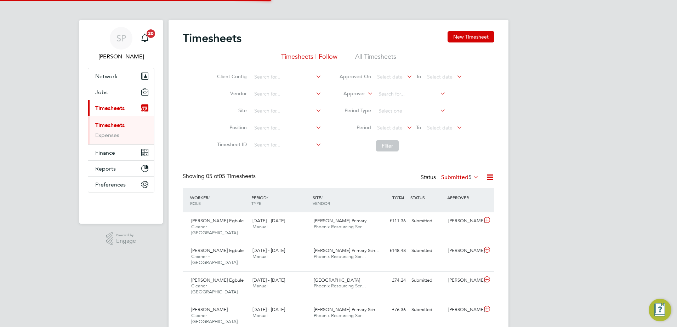
scroll to position [18, 62]
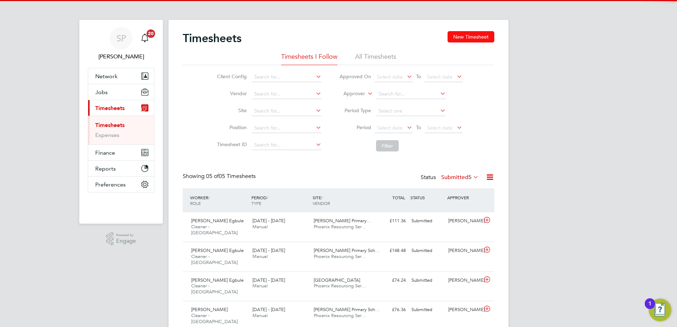
click at [463, 34] on button "New Timesheet" at bounding box center [470, 36] width 47 height 11
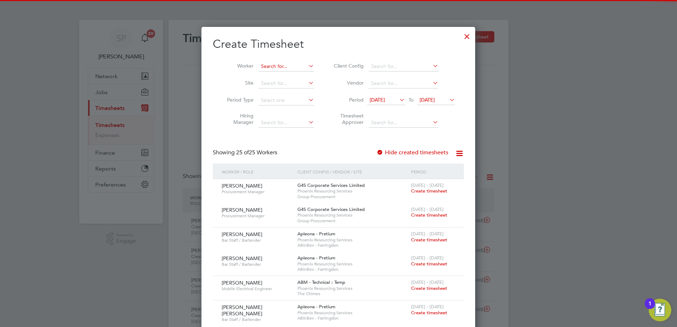
click at [282, 61] on li "Worker" at bounding box center [268, 66] width 110 height 17
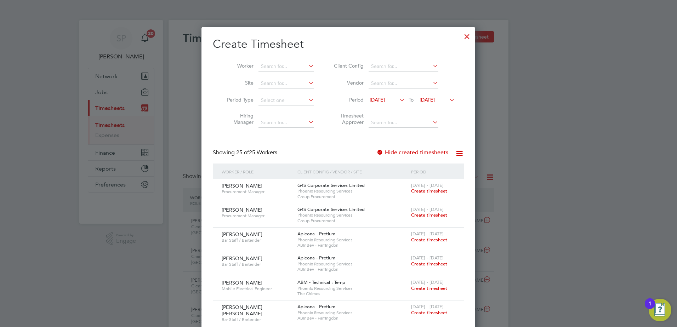
click at [275, 61] on li "Worker" at bounding box center [268, 66] width 110 height 17
click at [273, 68] on input at bounding box center [286, 67] width 56 height 10
click at [280, 150] on li "[PERSON_NAME]" at bounding box center [318, 153] width 121 height 10
type input "[PERSON_NAME]"
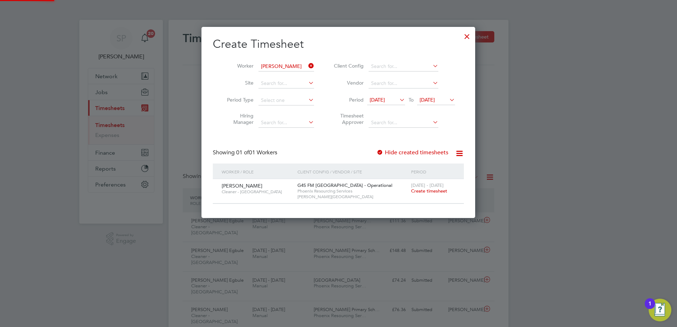
scroll to position [191, 274]
click at [434, 187] on span "[DATE] - [DATE]" at bounding box center [427, 185] width 33 height 6
click at [434, 190] on span "Create timesheet" at bounding box center [429, 191] width 36 height 6
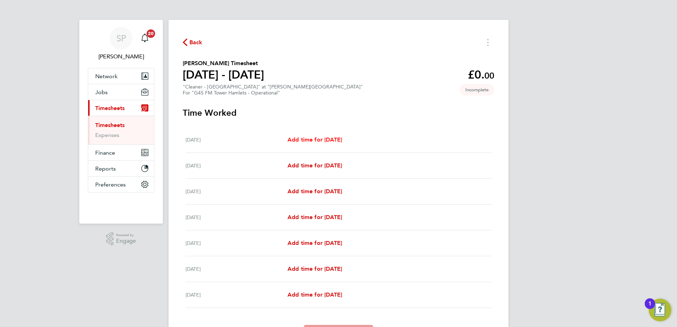
click at [320, 139] on span "Add time for [DATE]" at bounding box center [314, 139] width 54 height 7
select select "60"
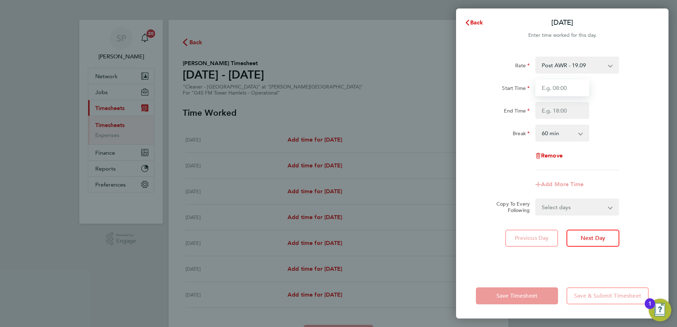
click at [548, 82] on input "Start Time" at bounding box center [562, 87] width 54 height 17
type input "15:30"
type input "19:30"
select select "0"
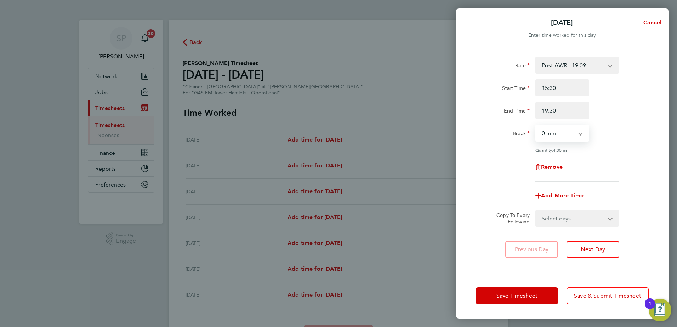
drag, startPoint x: 602, startPoint y: 213, endPoint x: 599, endPoint y: 215, distance: 4.0
click at [601, 213] on select "Select days Day Weekday (Mon-Fri) Weekend (Sat-Sun) [DATE] [DATE] [DATE] [DATE]…" at bounding box center [573, 219] width 74 height 16
select select "WEEKDAY"
click at [536, 211] on select "Select days Day Weekday (Mon-Fri) Weekend (Sat-Sun) [DATE] [DATE] [DATE] [DATE]…" at bounding box center [573, 219] width 74 height 16
select select "[DATE]"
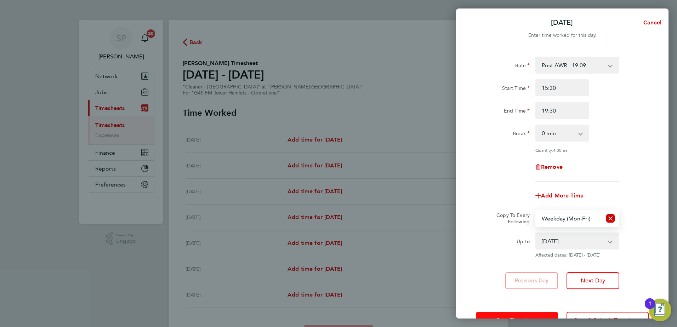
click at [516, 315] on button "Save Timesheet" at bounding box center [517, 320] width 82 height 17
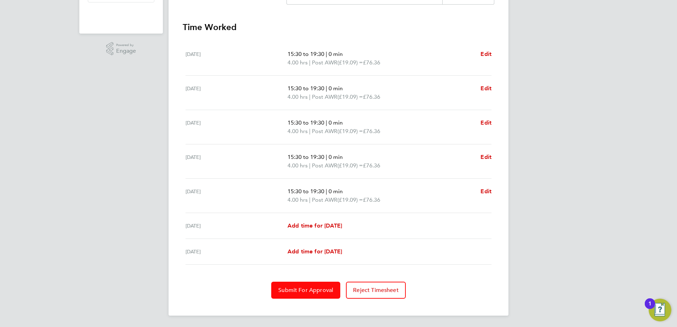
click at [297, 283] on button "Submit For Approval" at bounding box center [305, 290] width 69 height 17
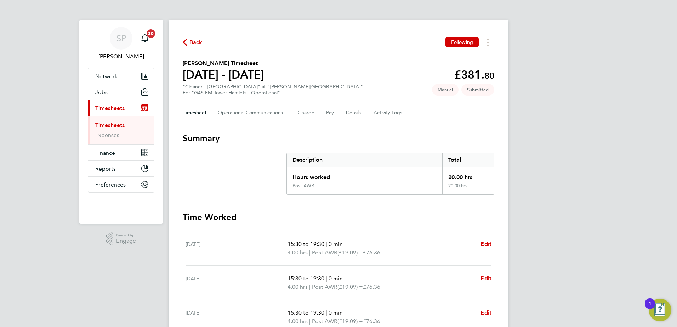
click at [199, 47] on div "Back Following" at bounding box center [338, 42] width 311 height 11
click at [194, 39] on span "Back" at bounding box center [195, 42] width 13 height 8
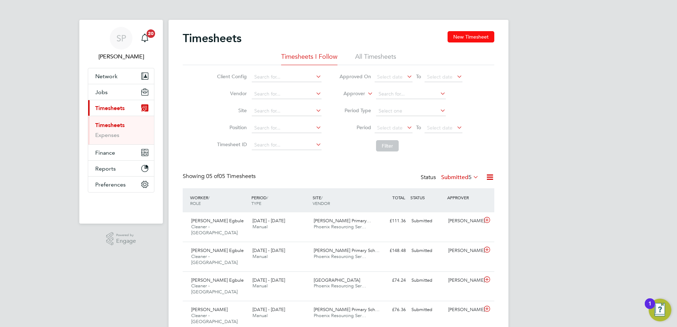
click at [485, 35] on button "New Timesheet" at bounding box center [470, 36] width 47 height 11
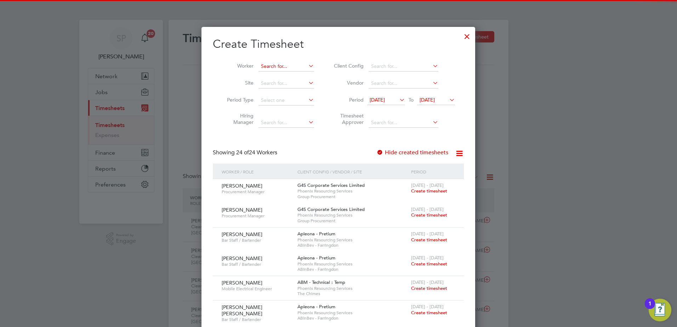
click at [276, 64] on input at bounding box center [286, 67] width 56 height 10
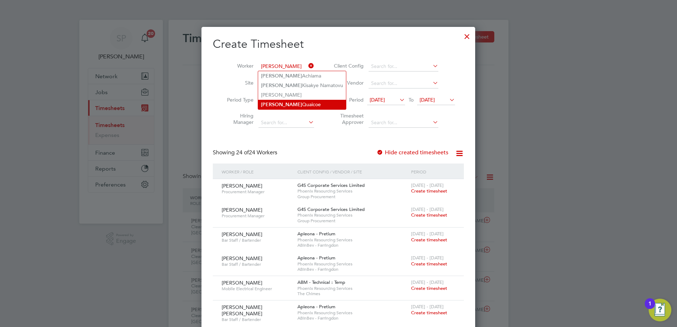
click at [282, 102] on li "[PERSON_NAME]" at bounding box center [302, 105] width 88 height 10
type input "[PERSON_NAME]"
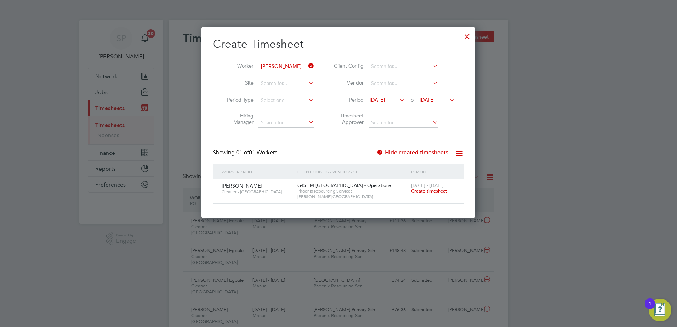
click at [417, 192] on span "Create timesheet" at bounding box center [429, 191] width 36 height 6
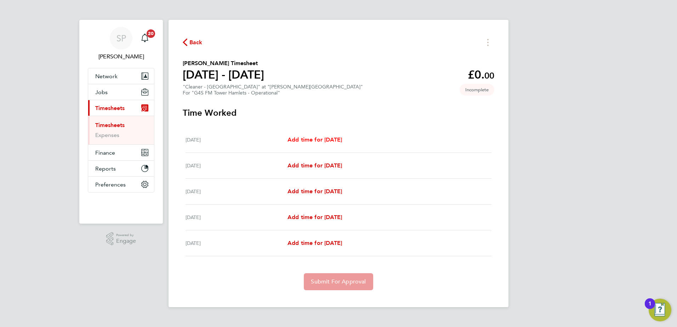
click at [324, 140] on span "Add time for [DATE]" at bounding box center [314, 139] width 54 height 7
select select "60"
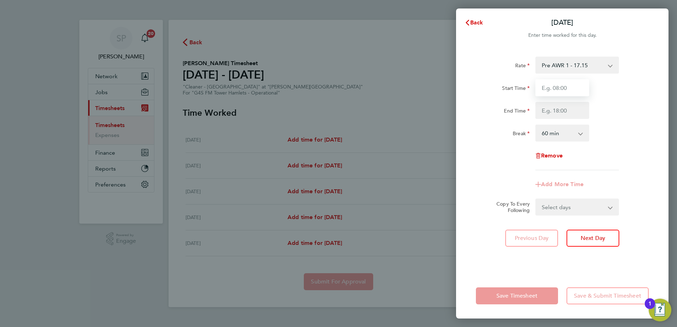
click at [558, 89] on input "Start Time" at bounding box center [562, 87] width 54 height 17
type input "15:30"
type input "18:30"
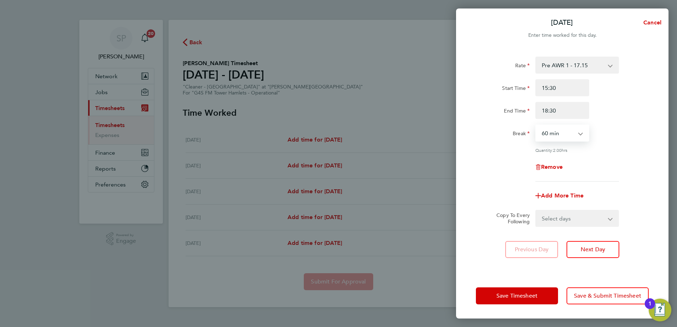
select select "0"
click at [554, 214] on select "Select days Day [DATE] [DATE] [DATE] [DATE]" at bounding box center [573, 219] width 74 height 16
select select "DAY"
click at [536, 211] on select "Select days Day [DATE] [DATE] [DATE] [DATE]" at bounding box center [573, 219] width 74 height 16
select select "[DATE]"
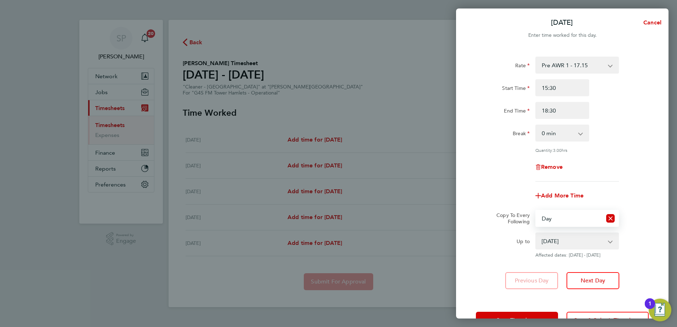
click at [531, 310] on div "Save Timesheet Save & Submit Timesheet" at bounding box center [562, 320] width 212 height 45
click at [531, 315] on button "Save Timesheet" at bounding box center [517, 320] width 82 height 17
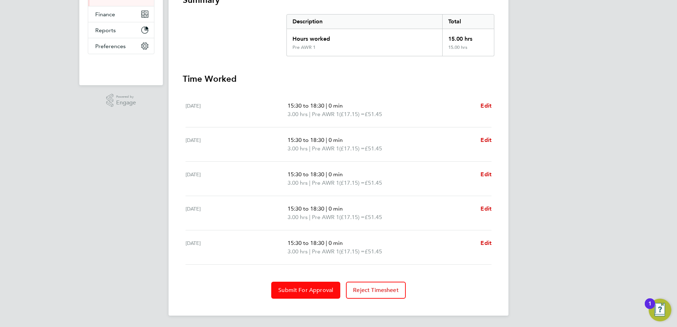
click at [312, 286] on button "Submit For Approval" at bounding box center [305, 290] width 69 height 17
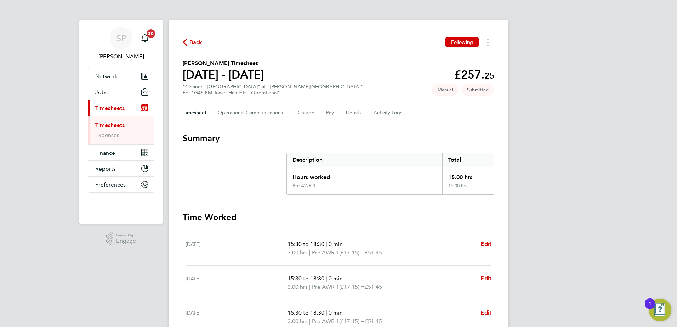
click at [192, 40] on span "Back" at bounding box center [195, 42] width 13 height 8
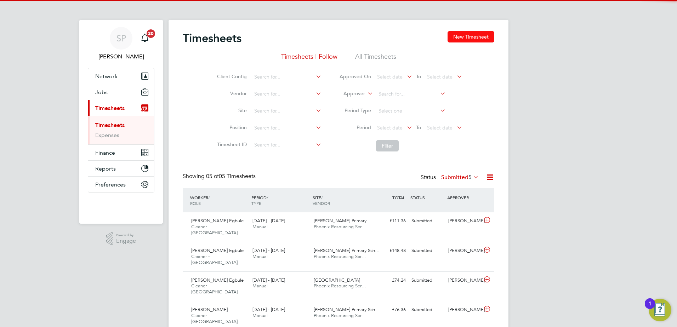
click at [473, 39] on button "New Timesheet" at bounding box center [470, 36] width 47 height 11
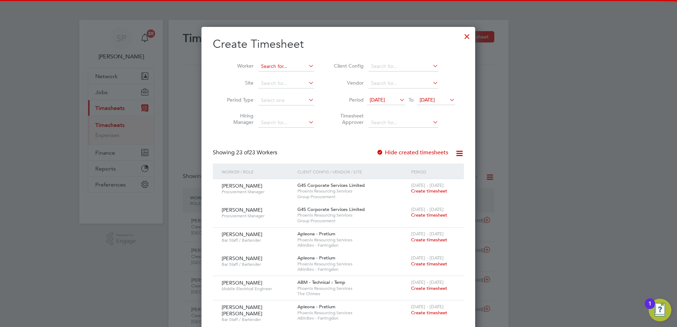
click at [278, 64] on input at bounding box center [286, 67] width 56 height 10
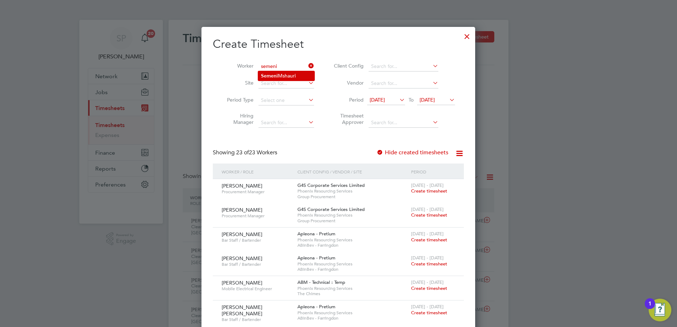
click at [285, 79] on li "[PERSON_NAME]" at bounding box center [286, 76] width 56 height 10
type input "[PERSON_NAME]"
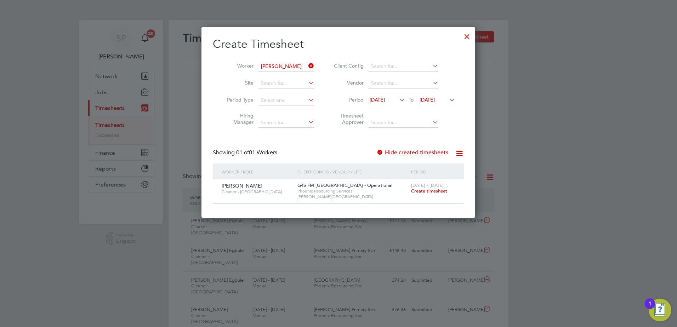
click at [426, 190] on span "Create timesheet" at bounding box center [429, 191] width 36 height 6
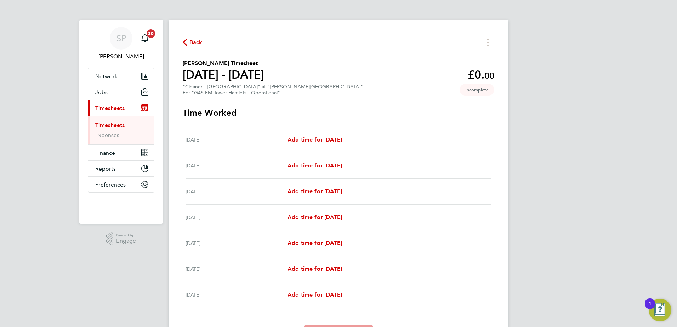
click at [327, 144] on div "[DATE] Add time for [DATE] Add time for [DATE]" at bounding box center [338, 140] width 306 height 26
click at [325, 143] on span "Add time for [DATE]" at bounding box center [314, 139] width 54 height 7
select select "60"
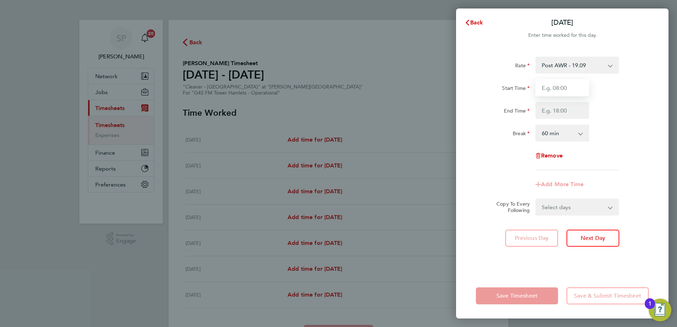
click at [563, 95] on input "Start Time" at bounding box center [562, 87] width 54 height 17
type input "1"
type input "06:30"
type input "08:30"
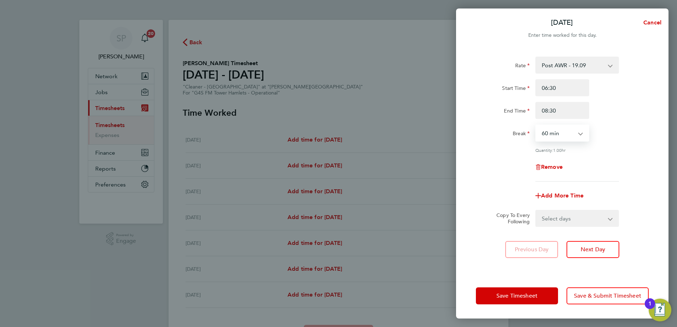
select select "0"
click at [557, 218] on select "Select days Day Weekday (Mon-Fri) Weekend (Sat-Sun) [DATE] [DATE] [DATE] [DATE]…" at bounding box center [573, 219] width 74 height 16
select select "WEEKDAY"
click at [536, 211] on select "Select days Day Weekday (Mon-Fri) Weekend (Sat-Sun) [DATE] [DATE] [DATE] [DATE]…" at bounding box center [573, 219] width 74 height 16
select select "[DATE]"
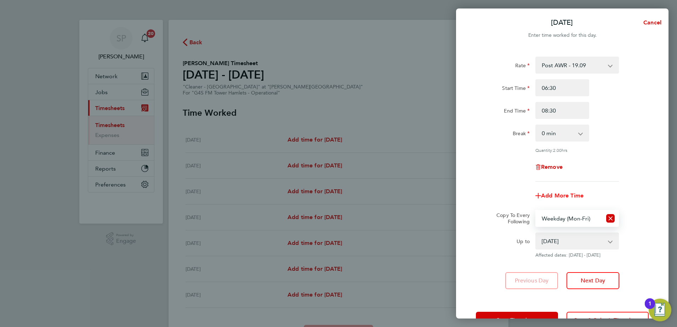
click at [553, 196] on span "Add More Time" at bounding box center [562, 195] width 42 height 7
select select "null"
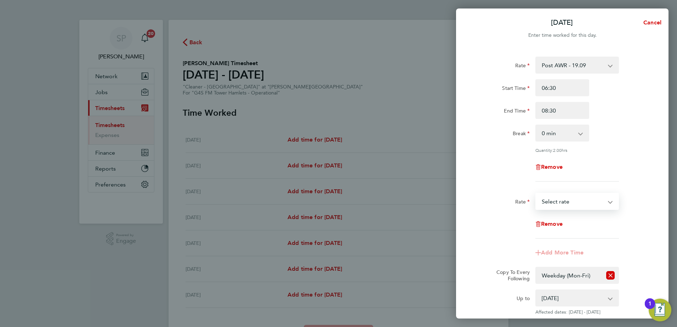
click at [553, 207] on select "Post AWR - 19.09 Select rate" at bounding box center [573, 202] width 74 height 16
select select "60"
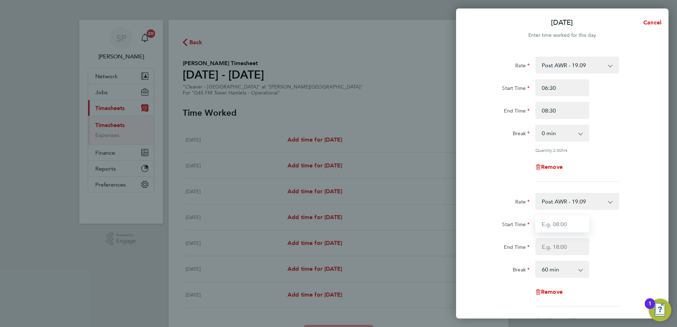
click at [552, 228] on input "Start Time" at bounding box center [562, 223] width 54 height 17
type input "15:30"
type input "17:30"
select select "0"
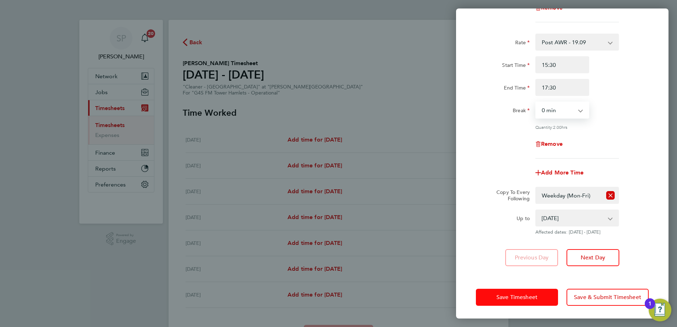
click at [494, 301] on button "Save Timesheet" at bounding box center [517, 297] width 82 height 17
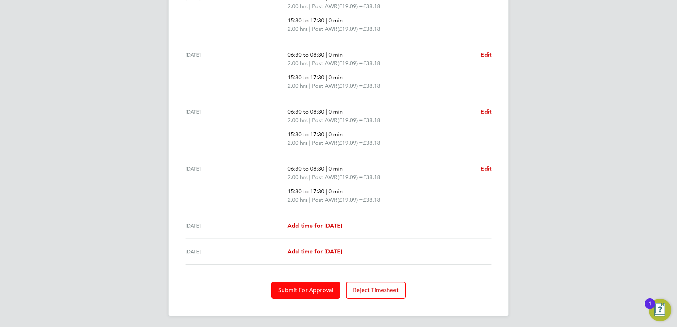
click at [285, 284] on button "Submit For Approval" at bounding box center [305, 290] width 69 height 17
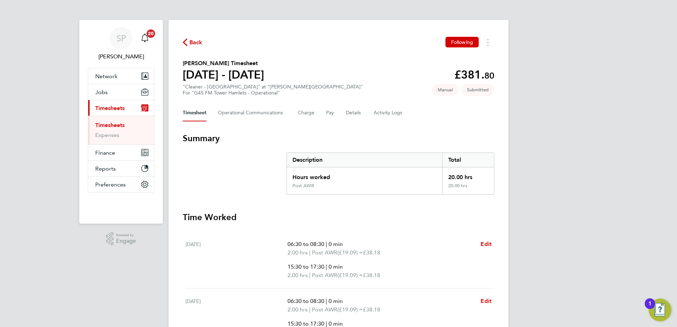
click at [188, 40] on span "Back" at bounding box center [193, 42] width 20 height 7
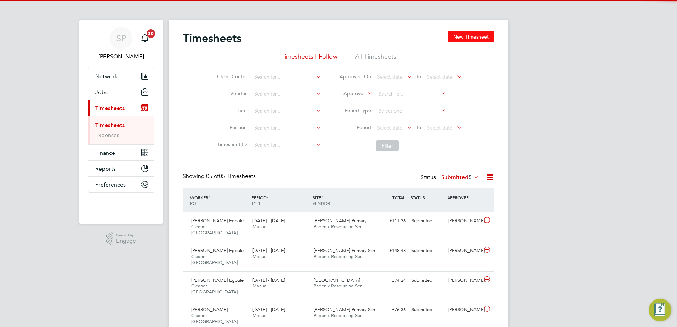
click at [465, 38] on button "New Timesheet" at bounding box center [470, 36] width 47 height 11
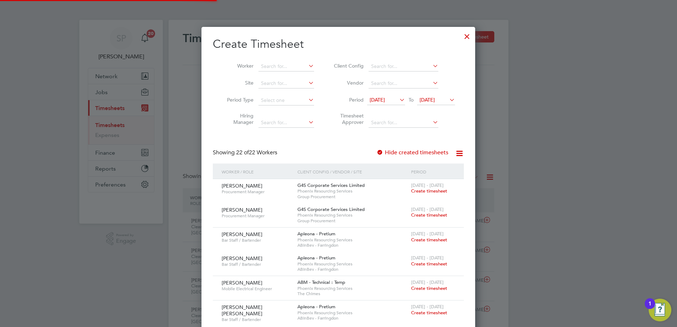
click at [257, 61] on li "Worker" at bounding box center [268, 66] width 110 height 17
click at [273, 64] on input at bounding box center [286, 67] width 56 height 10
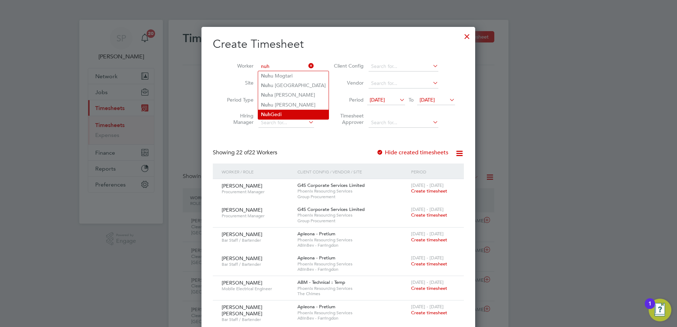
click at [294, 111] on li "Nuh Gedi" at bounding box center [293, 115] width 70 height 10
type input "Nuh Gedi"
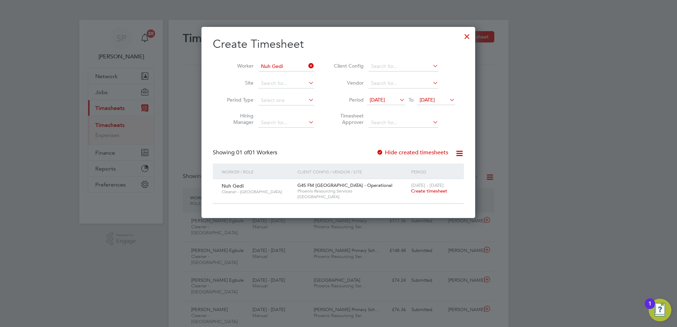
click at [432, 188] on span "Create timesheet" at bounding box center [429, 191] width 36 height 6
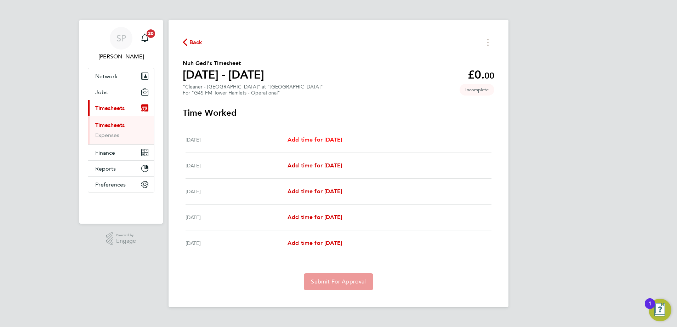
click at [342, 141] on span "Add time for [DATE]" at bounding box center [314, 139] width 54 height 7
select select "60"
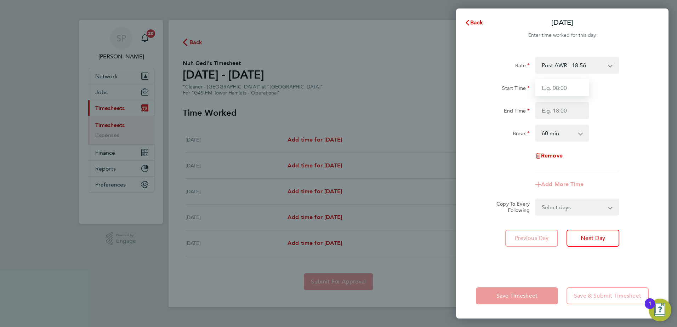
click at [574, 94] on input "Start Time" at bounding box center [562, 87] width 54 height 17
type input "15:30"
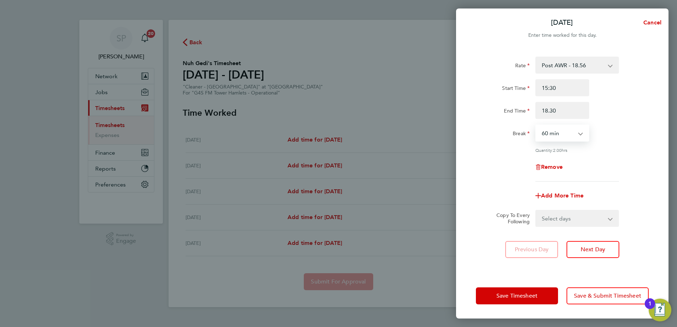
type input "18:30"
select select "0"
drag, startPoint x: 565, startPoint y: 214, endPoint x: 564, endPoint y: 219, distance: 4.3
click at [565, 214] on select "Select days Day [DATE] [DATE] [DATE] [DATE]" at bounding box center [573, 219] width 74 height 16
select select "DAY"
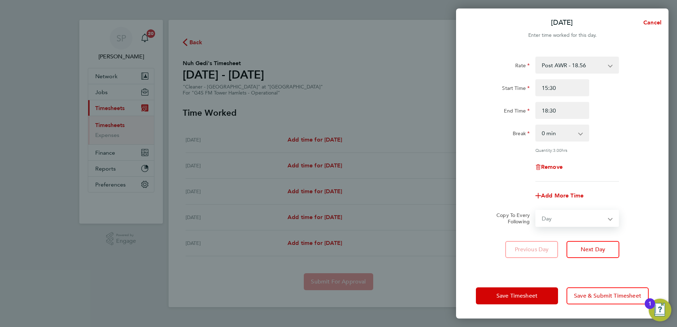
click at [536, 211] on select "Select days Day [DATE] [DATE] [DATE] [DATE]" at bounding box center [573, 219] width 74 height 16
select select "[DATE]"
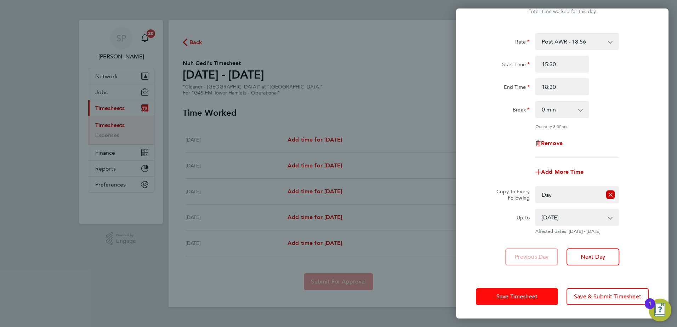
click at [488, 293] on button "Save Timesheet" at bounding box center [517, 296] width 82 height 17
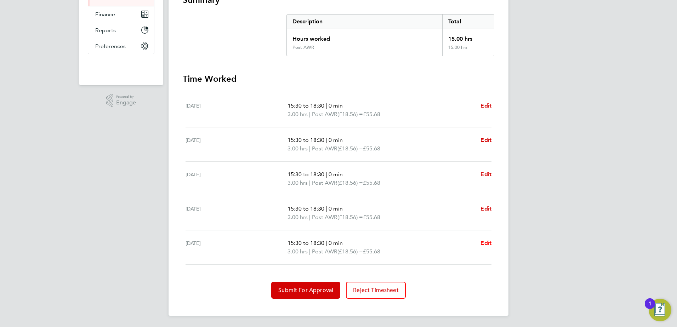
click at [489, 243] on span "Edit" at bounding box center [485, 243] width 11 height 7
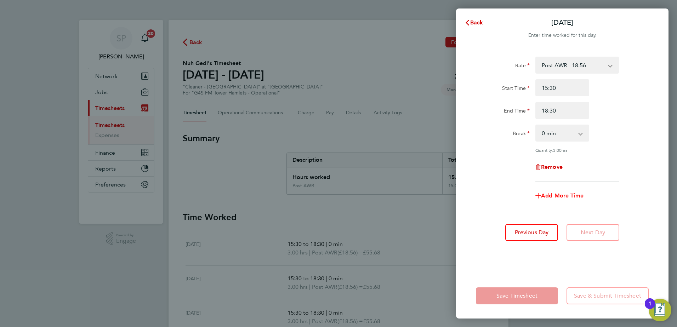
click at [558, 195] on span "Add More Time" at bounding box center [562, 195] width 42 height 7
select select "null"
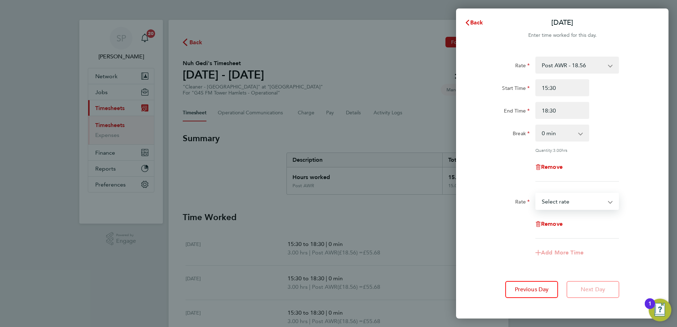
click at [555, 198] on select "Post AWR - 18.56 Select rate" at bounding box center [573, 202] width 74 height 16
select select "60"
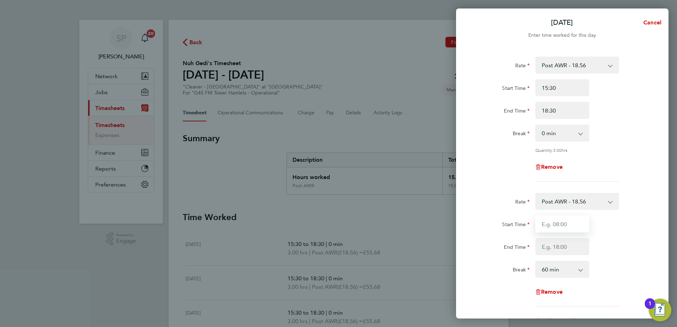
click at [555, 215] on input "Start Time" at bounding box center [562, 223] width 54 height 17
type input "18:30"
type input "21:30"
select select "0"
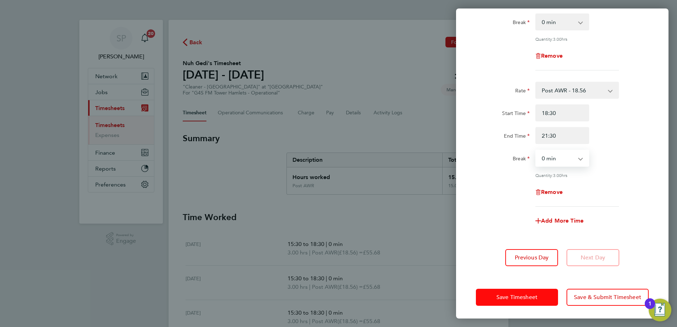
drag, startPoint x: 515, startPoint y: 297, endPoint x: 512, endPoint y: 299, distance: 4.0
click at [514, 297] on span "Save Timesheet" at bounding box center [516, 297] width 41 height 7
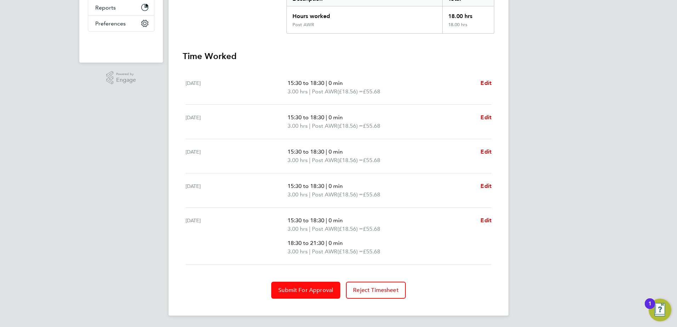
click at [286, 290] on span "Submit For Approval" at bounding box center [305, 290] width 55 height 7
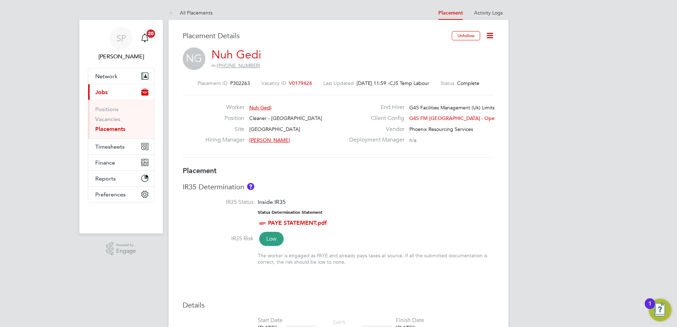
click at [491, 40] on icon at bounding box center [489, 35] width 9 height 9
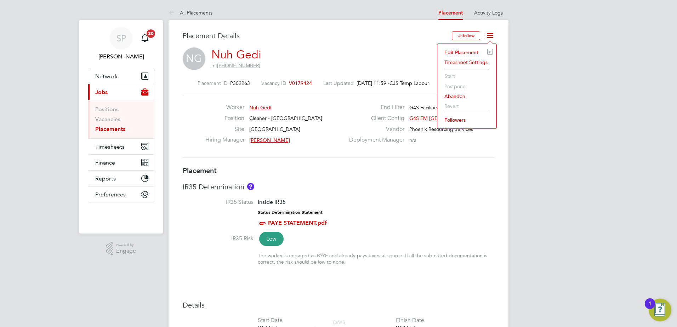
click at [466, 54] on li "Edit Placement e" at bounding box center [467, 52] width 52 height 10
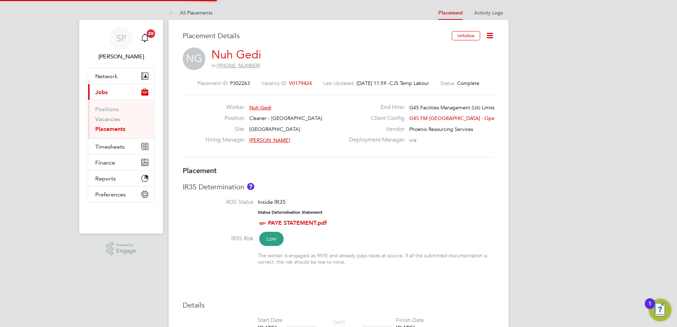
type input "[PERSON_NAME]"
type input "[DATE]"
type input "15:30"
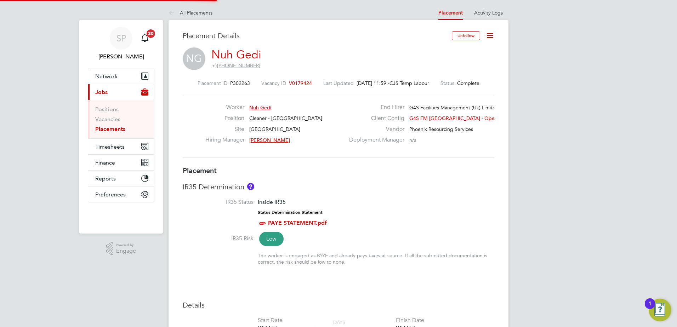
type input "18:30"
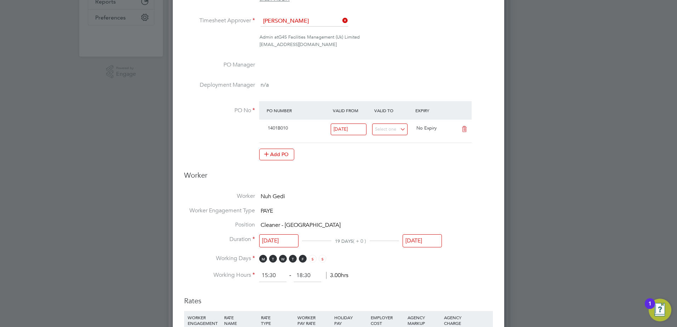
click at [423, 241] on input "[DATE]" at bounding box center [421, 240] width 39 height 13
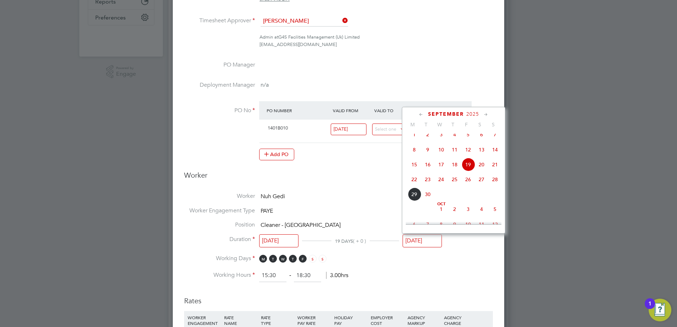
click at [469, 184] on span "26" at bounding box center [467, 179] width 13 height 13
type input "[DATE]"
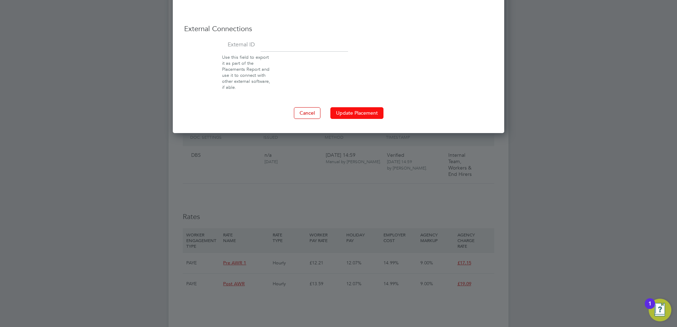
click at [347, 110] on button "Update Placement" at bounding box center [356, 112] width 53 height 11
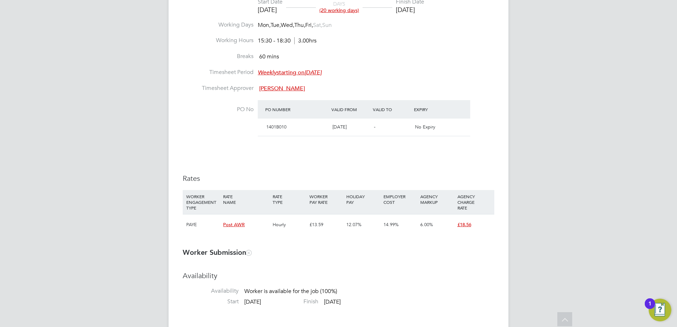
scroll to position [11, 140]
